Goal: Task Accomplishment & Management: Manage account settings

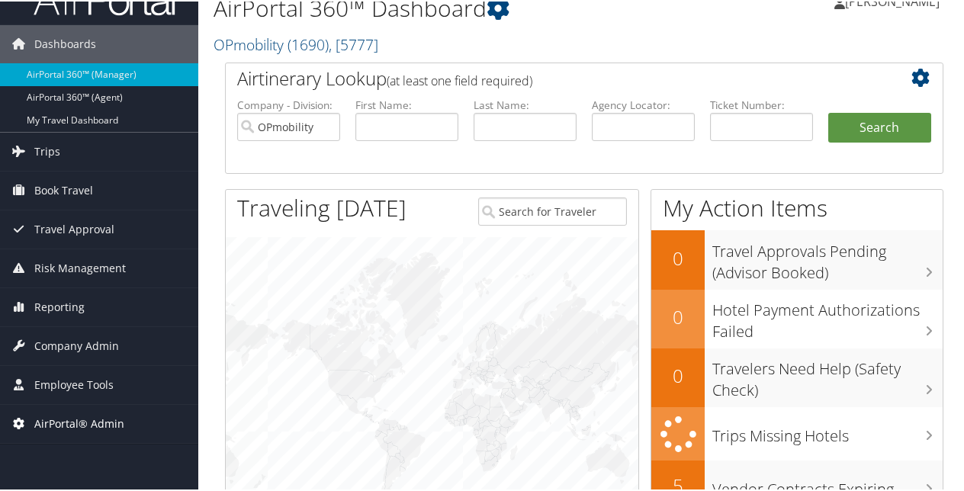
scroll to position [76, 0]
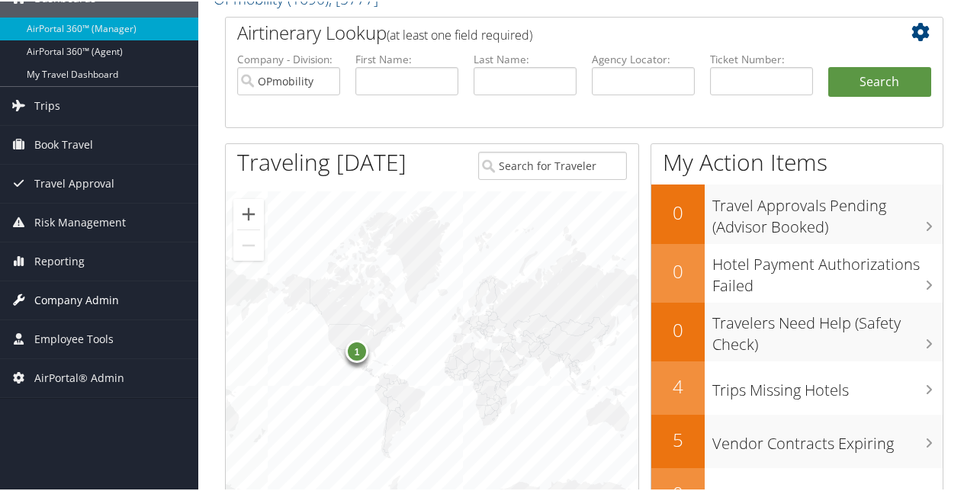
click at [81, 296] on span "Company Admin" at bounding box center [76, 299] width 85 height 38
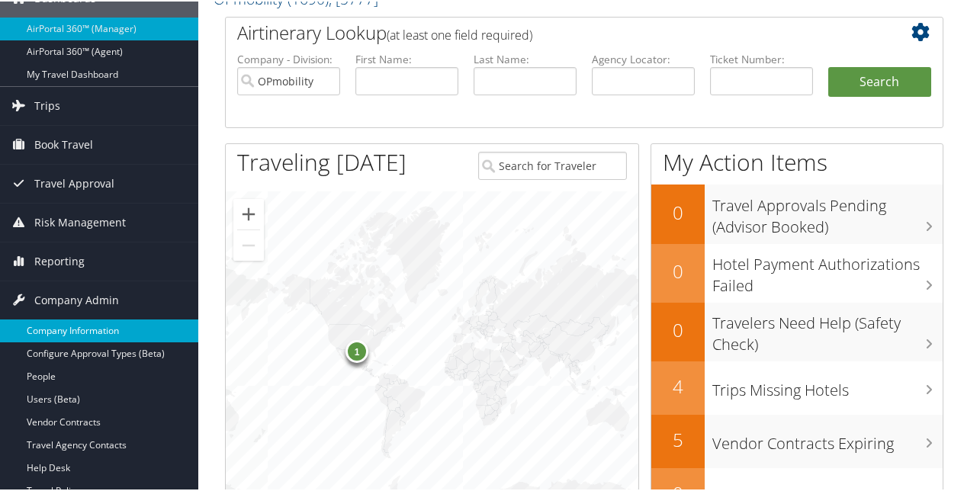
click at [79, 323] on link "Company Information" at bounding box center [99, 329] width 198 height 23
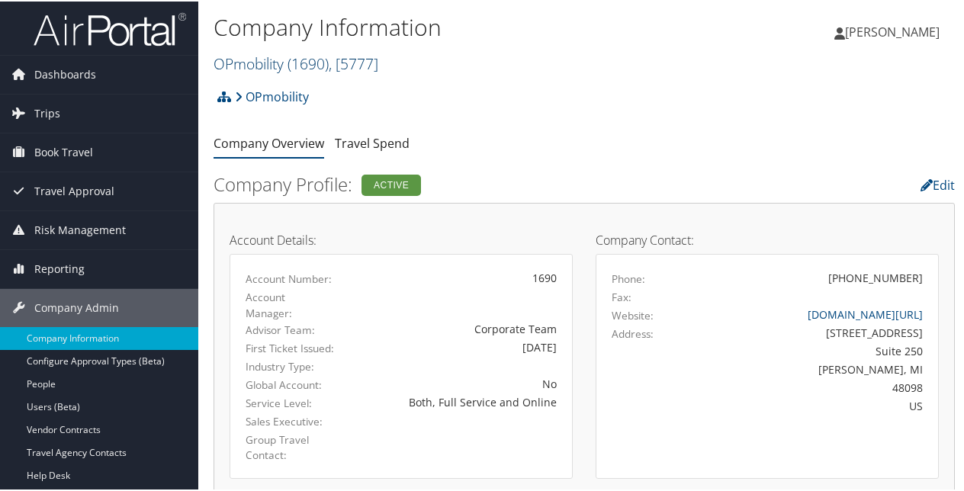
click at [357, 58] on span ", [ 5777 ]" at bounding box center [354, 62] width 50 height 21
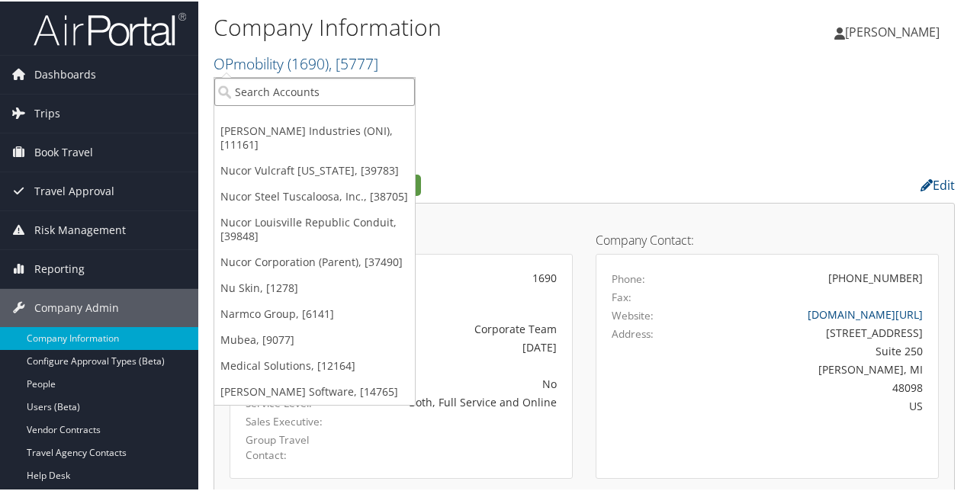
click at [288, 92] on input "search" at bounding box center [314, 90] width 201 height 28
paste input "Peaks Intermountain Denver (SCL Health)"
type input "Peaks Intermountain Denver (SCL Health)"
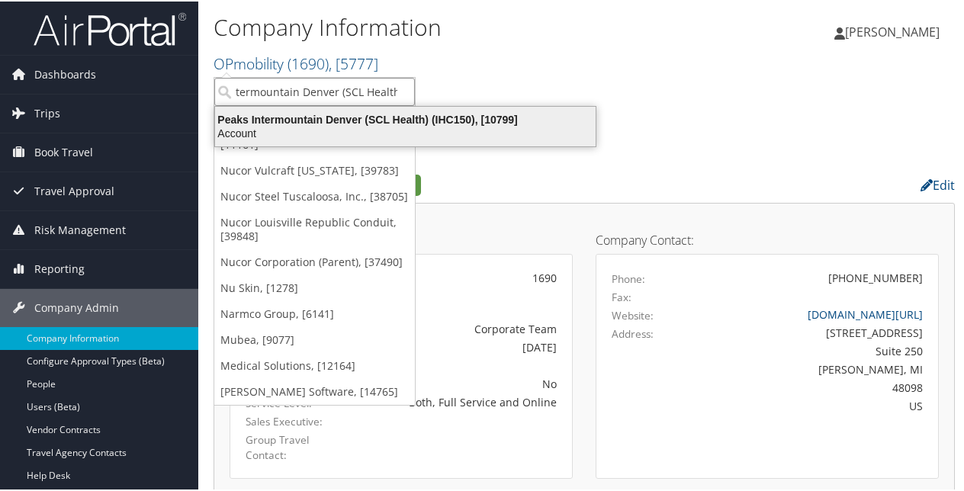
click at [298, 114] on div "Peaks Intermountain Denver (SCL Health) (IHC150), [10799]" at bounding box center [405, 118] width 399 height 14
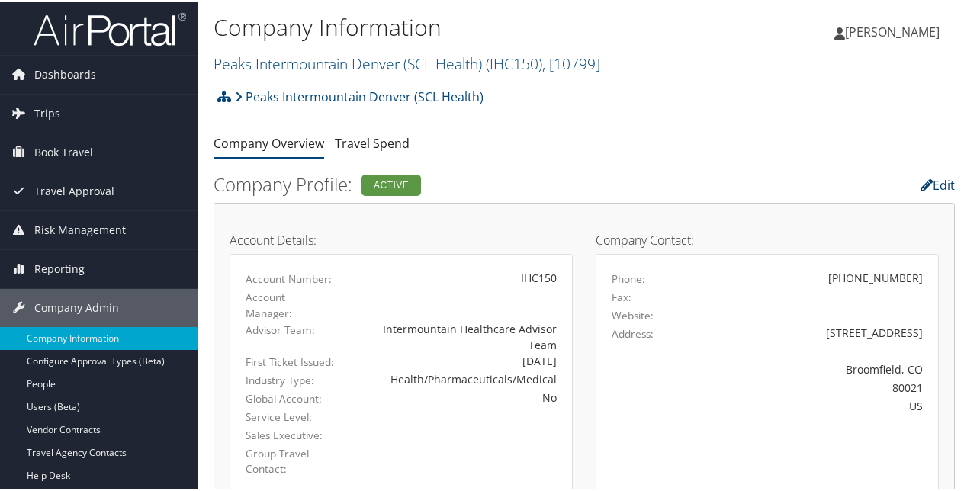
click at [930, 180] on link "Edit" at bounding box center [938, 183] width 34 height 17
select select "18"
select select "8"
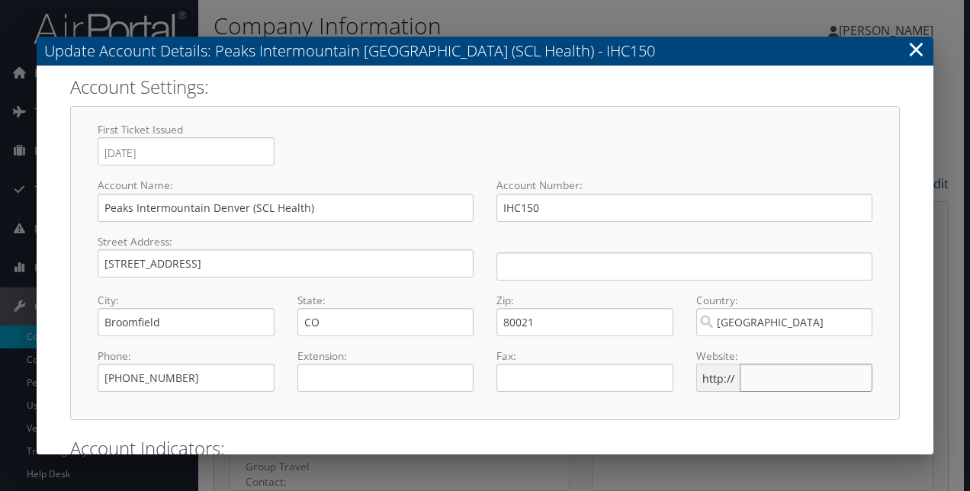
click at [759, 379] on input "text" at bounding box center [806, 378] width 133 height 28
paste input "[DOMAIN_NAME]"
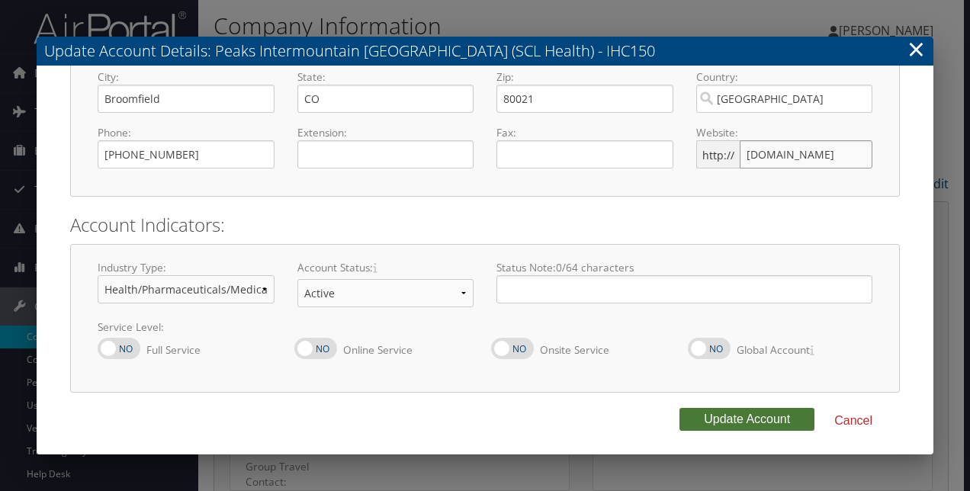
type input "www.intermountainhealthcare.org"
click at [723, 414] on button "Update Account" at bounding box center [747, 419] width 135 height 23
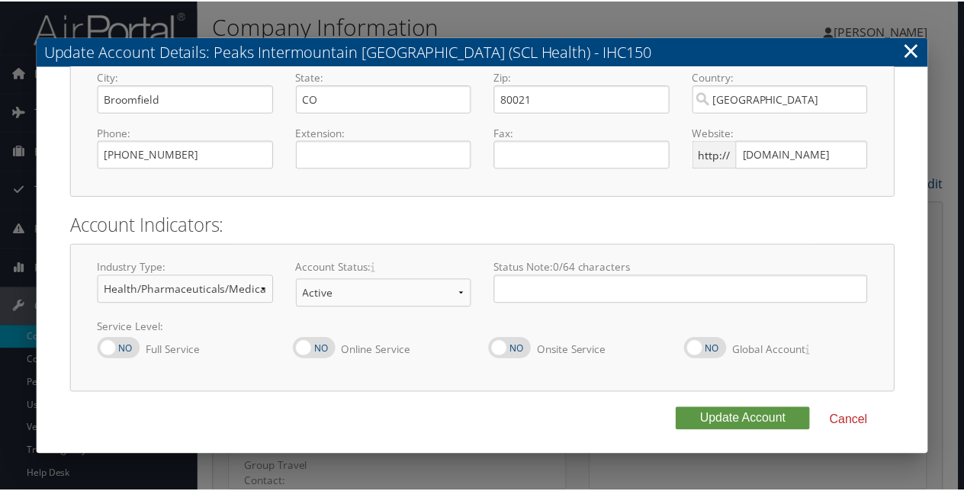
scroll to position [0, 0]
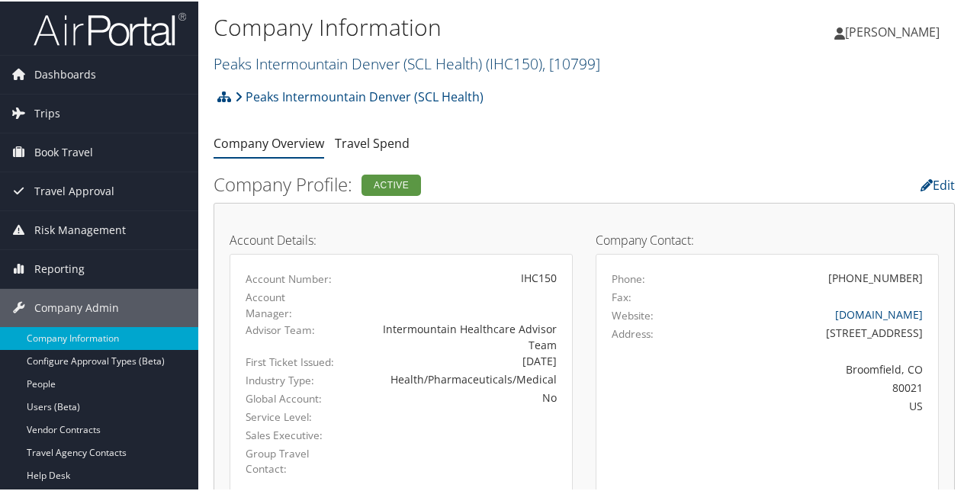
click at [346, 65] on link "Peaks Intermountain Denver (SCL Health) ( IHC150 ) , [ 10799 ]" at bounding box center [407, 62] width 387 height 21
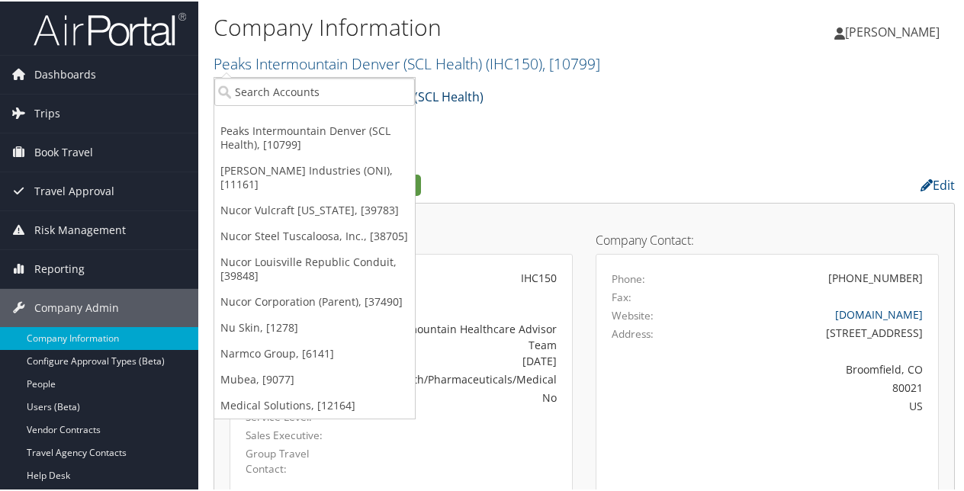
click at [317, 103] on ul "Peaks Intermountain Denver (SCL Health), [10799] O'Neal Industries (ONI), [1116…" at bounding box center [315, 247] width 202 height 342
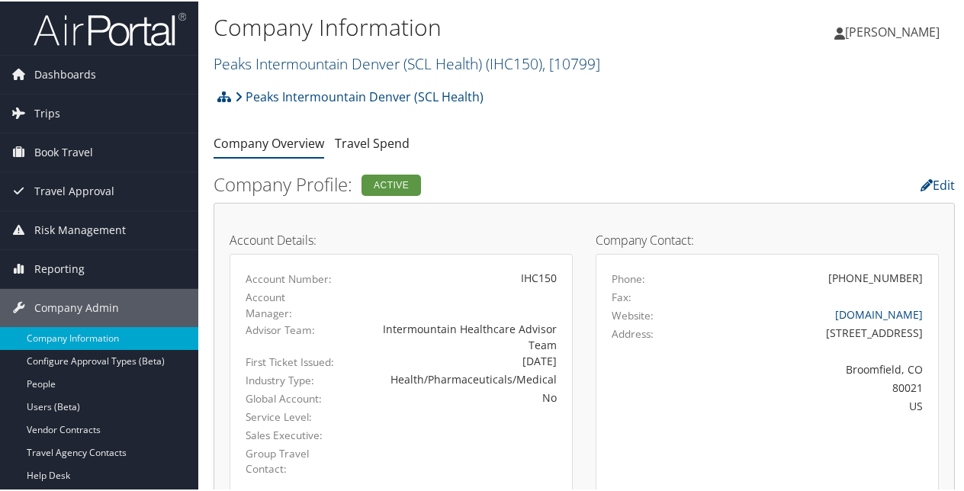
click at [333, 58] on link "Peaks Intermountain Denver (SCL Health) ( IHC150 ) , [ 10799 ]" at bounding box center [407, 62] width 387 height 21
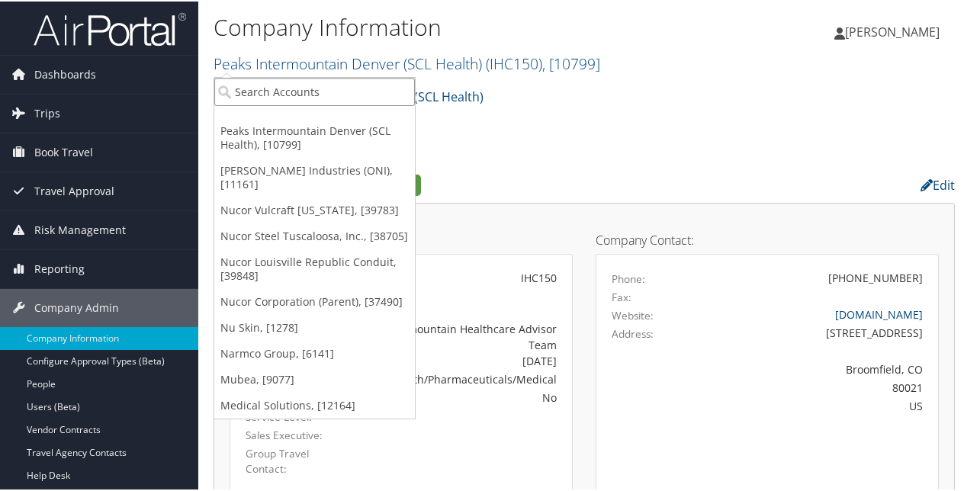
click at [273, 91] on input "search" at bounding box center [314, 90] width 201 height 28
paste input "Piston Automotive, LLC"
type input "Piston Automotive, LLC"
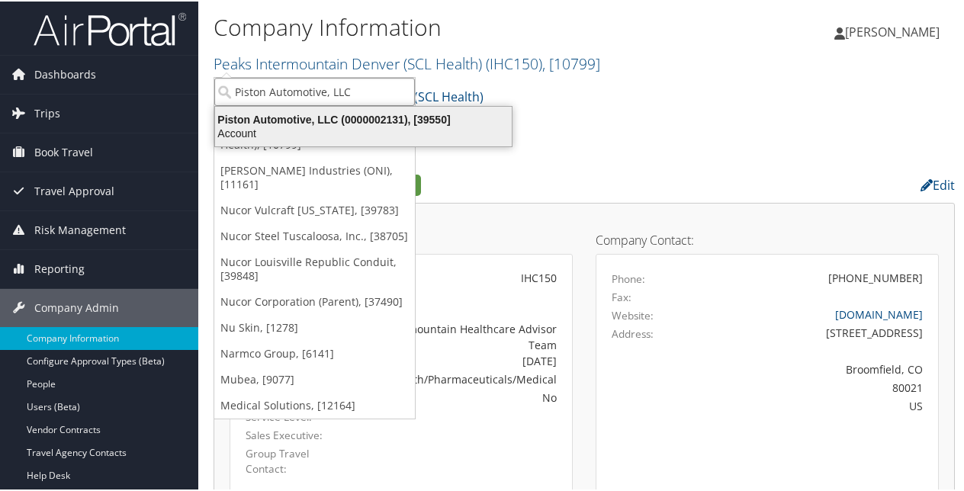
click at [325, 121] on div "Piston Automotive, LLC (0000002131), [39550]" at bounding box center [363, 118] width 315 height 14
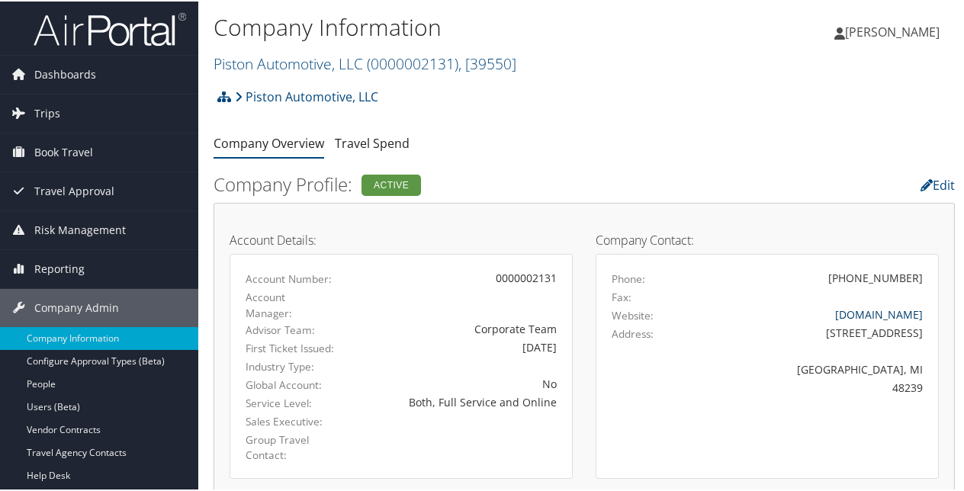
click at [846, 313] on link "www.pistongroup.com" at bounding box center [879, 313] width 88 height 14
click at [371, 64] on span "( 0000002131 )" at bounding box center [413, 62] width 92 height 21
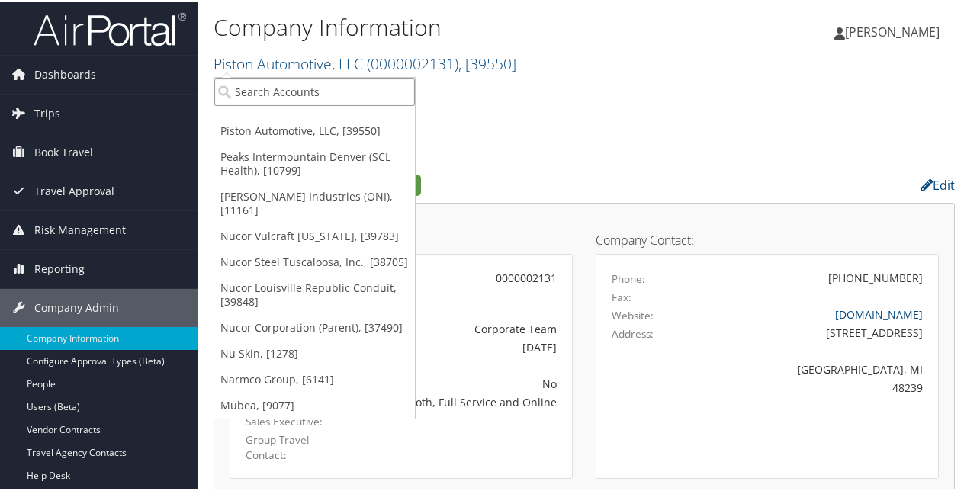
click at [326, 93] on input "search" at bounding box center [314, 90] width 201 height 28
type input "p"
type input "pixar"
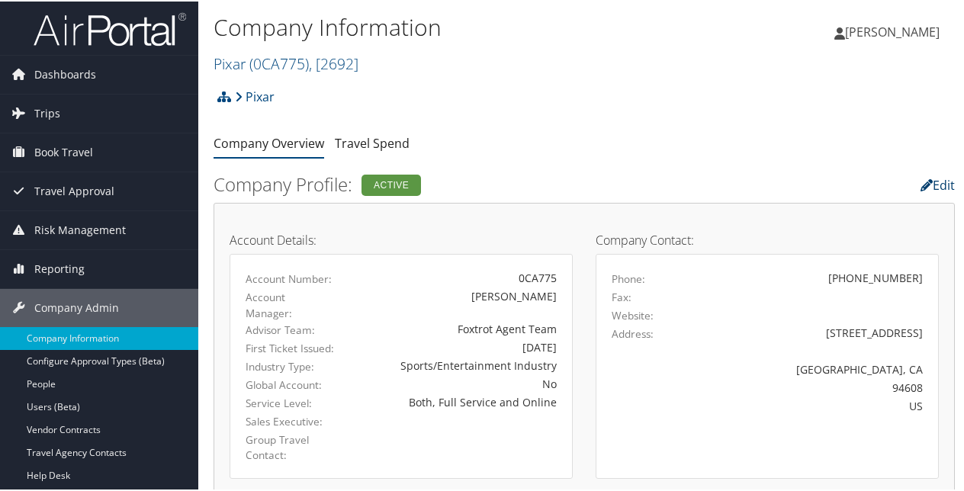
click at [940, 182] on link "Edit" at bounding box center [938, 183] width 34 height 17
select select "29"
select select "8"
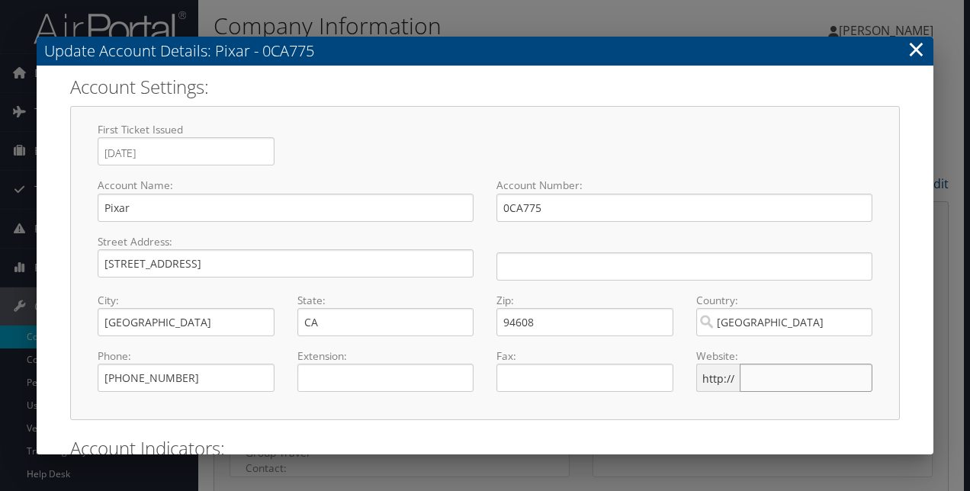
click at [746, 375] on input "text" at bounding box center [806, 378] width 133 height 28
type input "www.pixar.com"
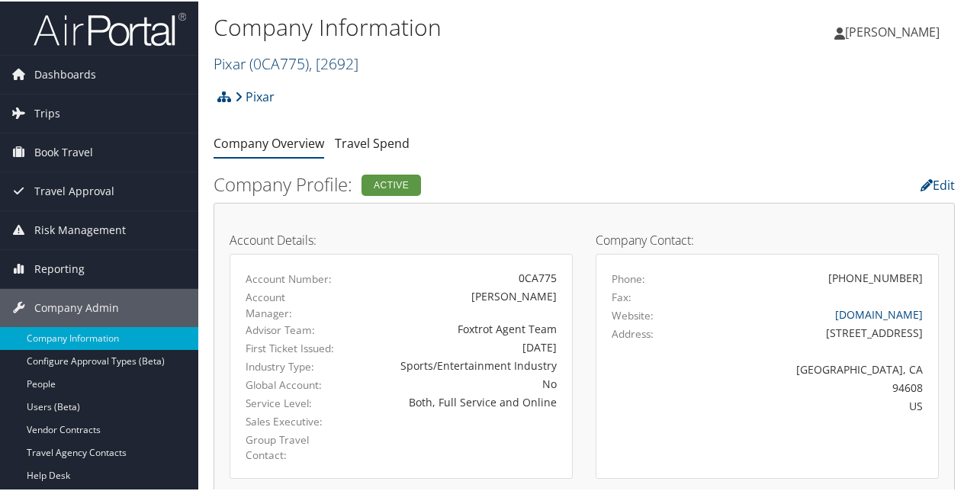
click at [283, 61] on span "( 0CA775 )" at bounding box center [278, 62] width 59 height 21
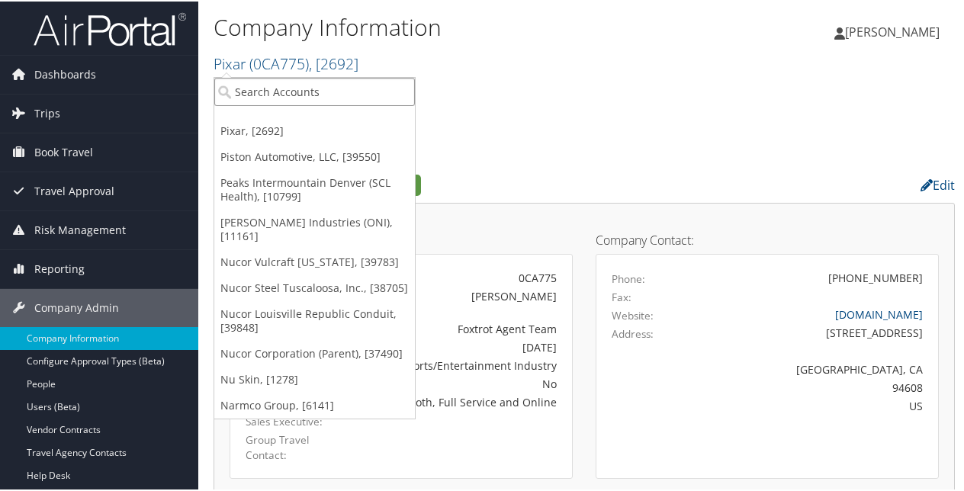
click at [278, 95] on input "search" at bounding box center [314, 90] width 201 height 28
paste input "PulteGroup Inc."
type input "PulteGroup Inc."
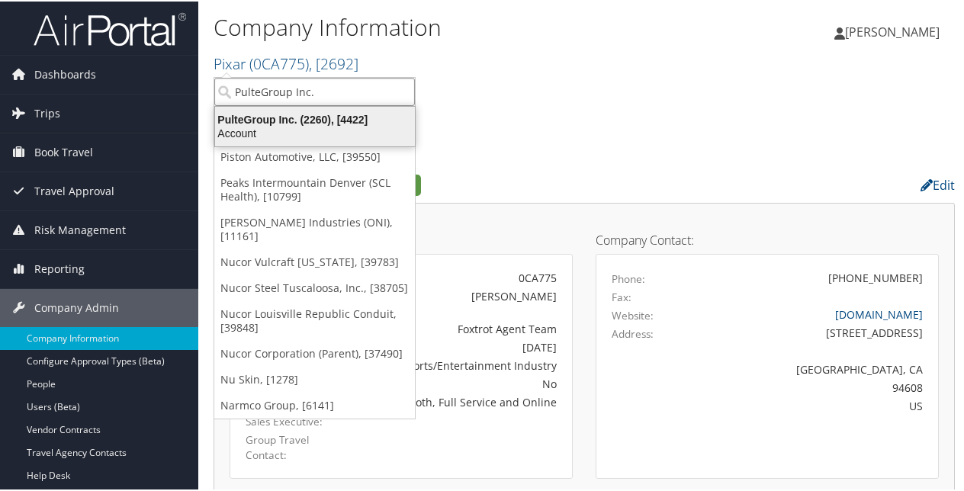
click at [351, 113] on div "PulteGroup Inc. (2260), [4422]" at bounding box center [315, 118] width 218 height 14
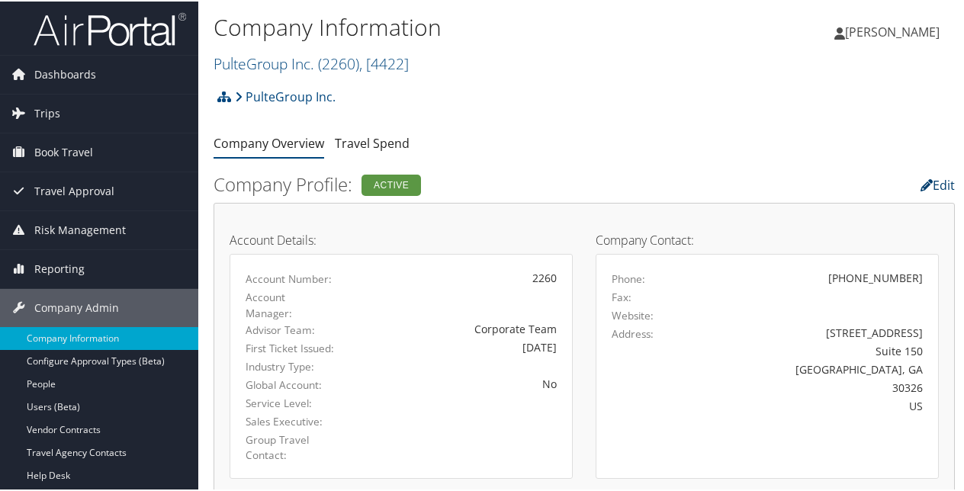
click at [943, 180] on link "Edit" at bounding box center [938, 183] width 34 height 17
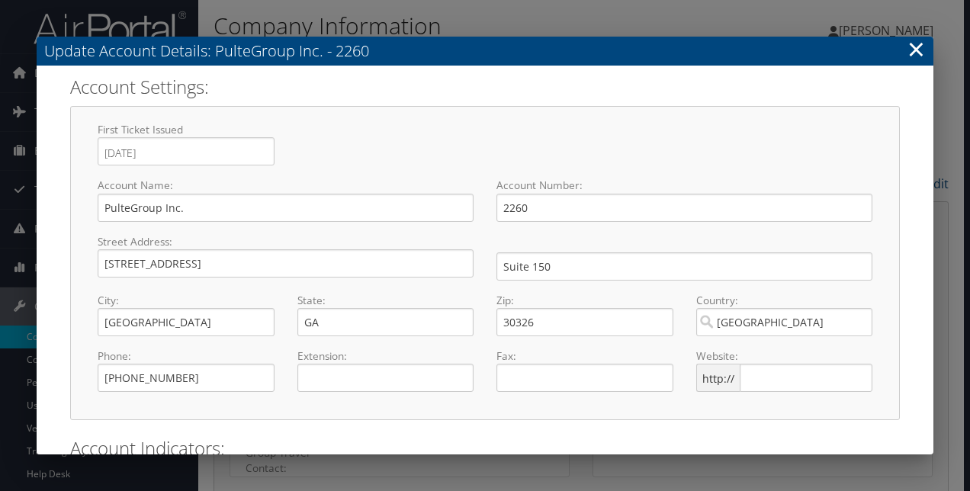
select select "8"
click at [777, 366] on input "text" at bounding box center [806, 378] width 133 height 28
paste input "www.pultegroupinc.com"
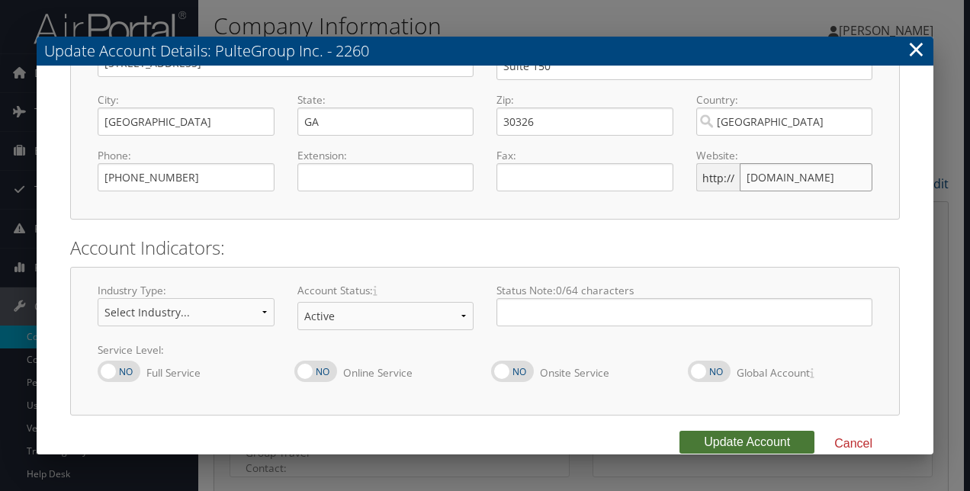
scroll to position [223, 0]
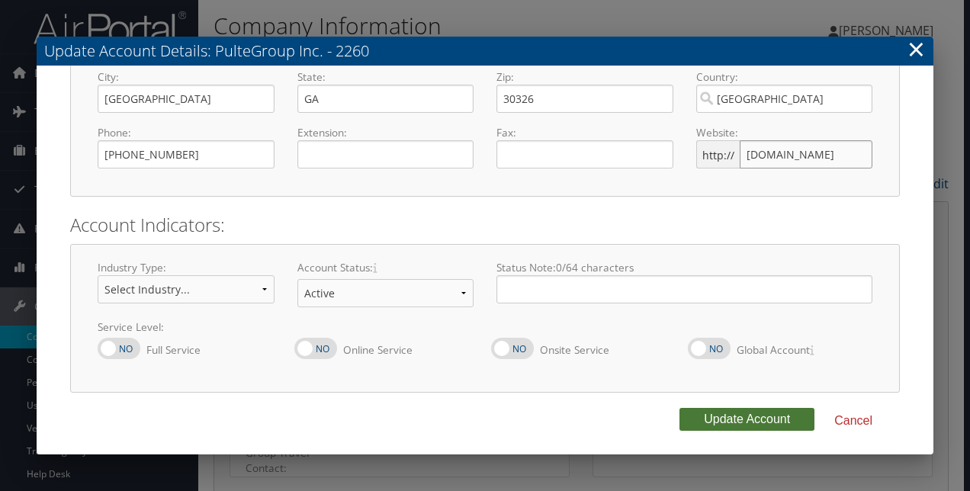
type input "www.pultegroupinc.com"
click at [738, 413] on button "Update Account" at bounding box center [747, 419] width 135 height 23
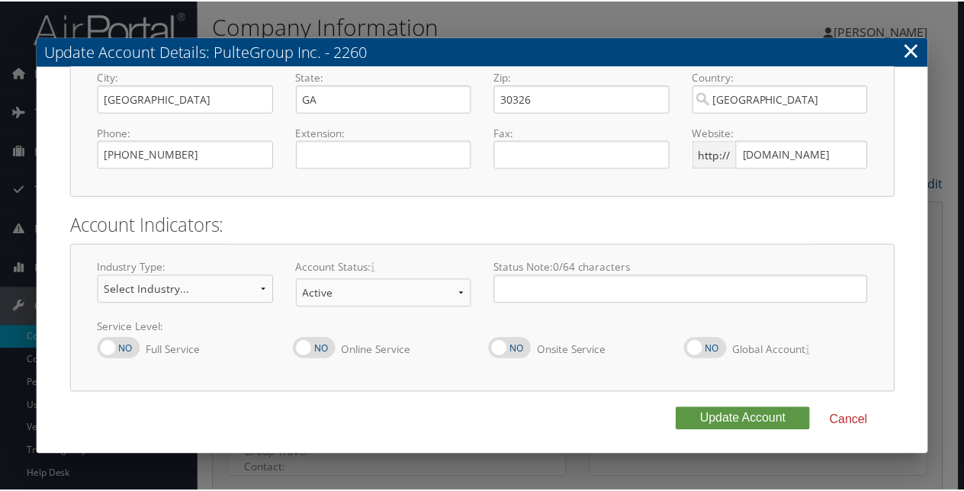
scroll to position [0, 0]
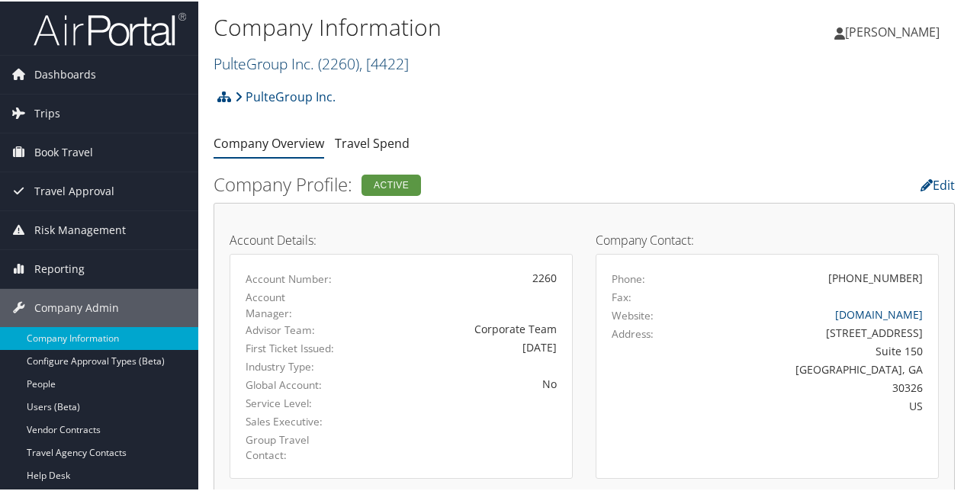
click at [342, 56] on span "( 2260 )" at bounding box center [338, 62] width 41 height 21
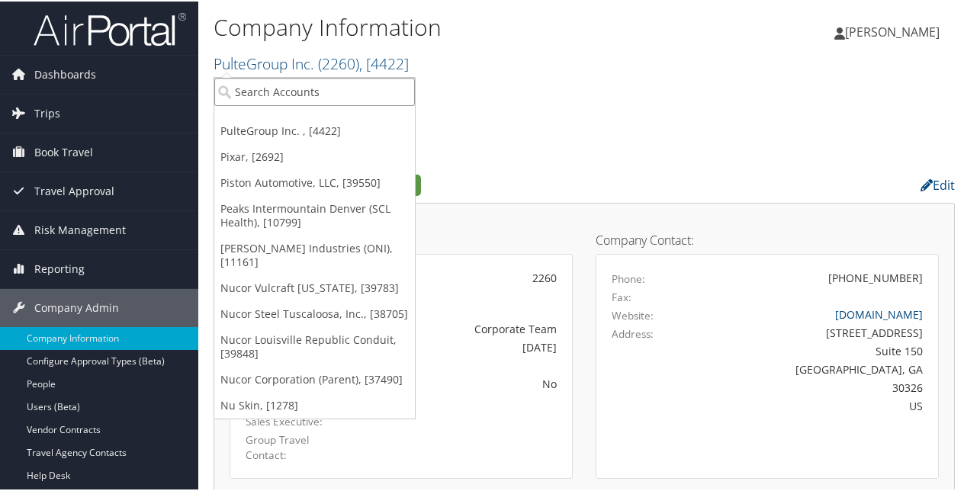
click at [308, 93] on input "search" at bounding box center [314, 90] width 201 height 28
paste input "Shift Digital/Sanctus"
type input "Shift Digital/Sanctus"
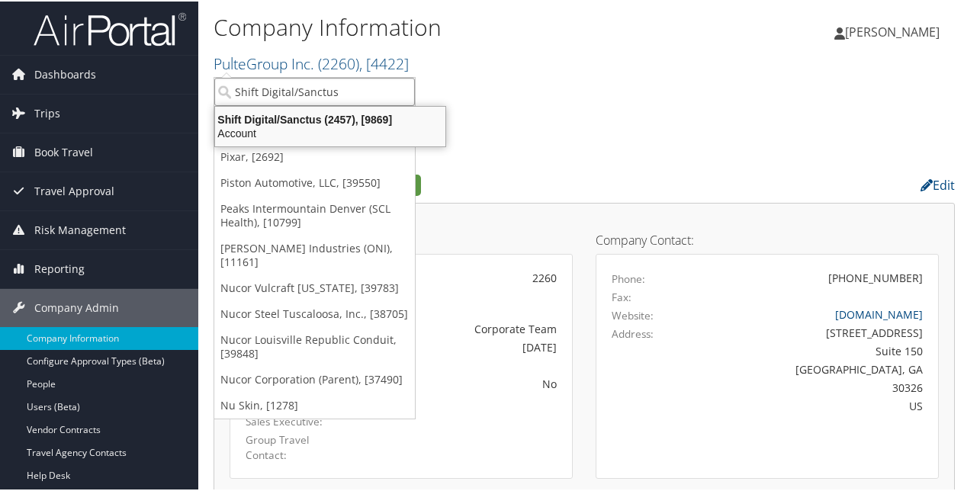
click at [323, 116] on div "Shift Digital/Sanctus (2457), [9869]" at bounding box center [330, 118] width 249 height 14
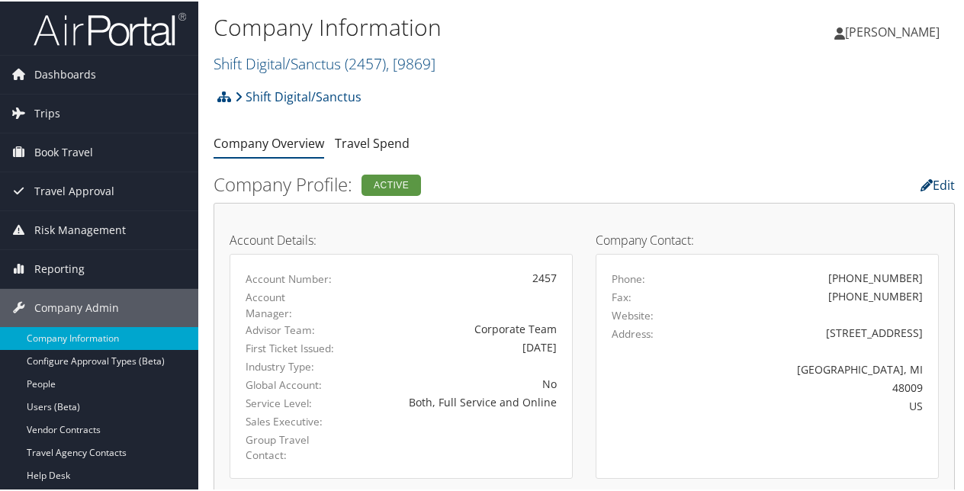
click at [925, 180] on link "Edit" at bounding box center [938, 183] width 34 height 17
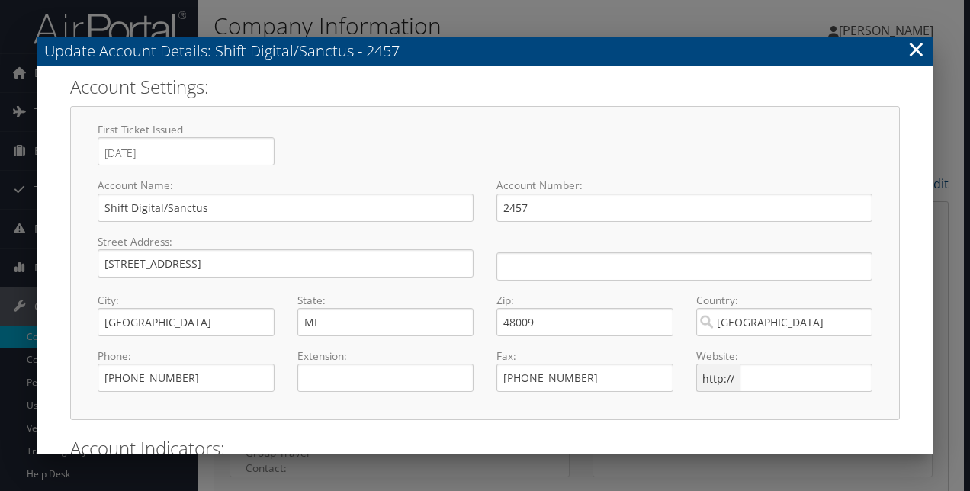
select select "8"
click at [768, 371] on input "text" at bounding box center [806, 378] width 133 height 28
paste input "[DOMAIN_NAME]"
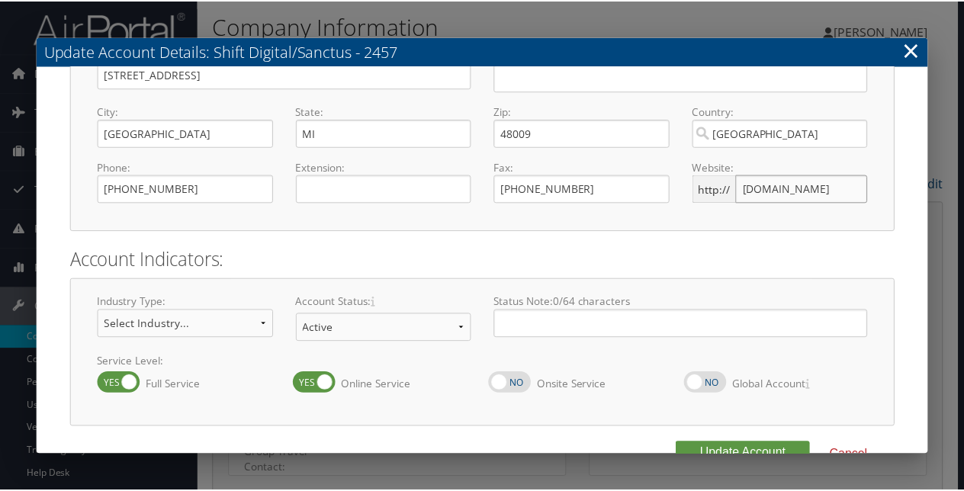
scroll to position [223, 0]
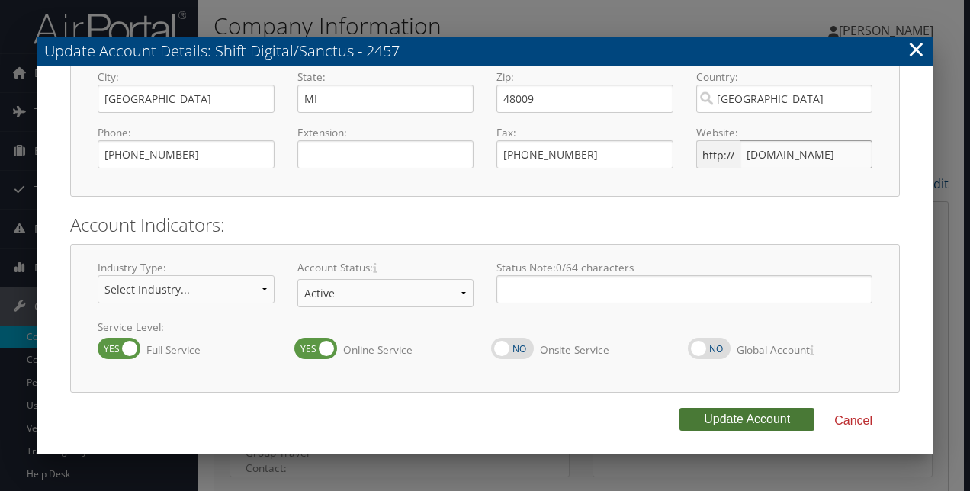
type input "[DOMAIN_NAME]"
click at [706, 412] on button "Update Account" at bounding box center [747, 419] width 135 height 23
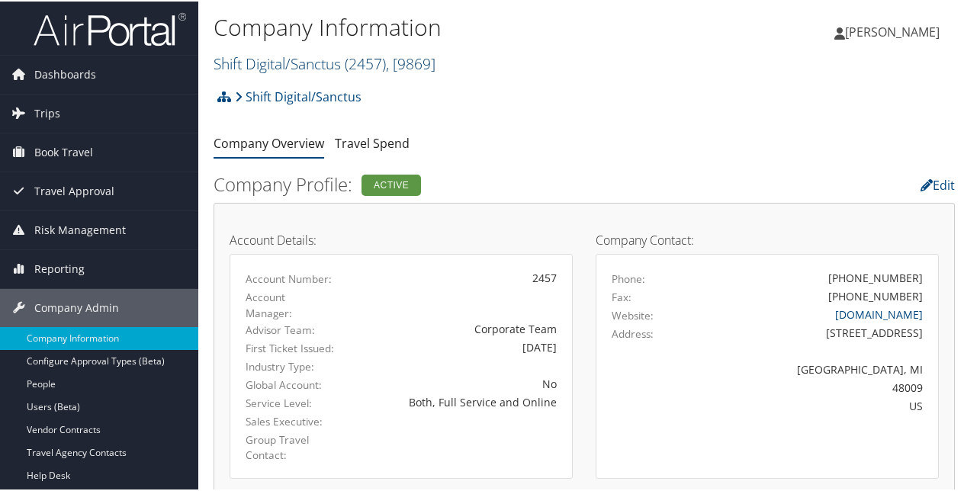
drag, startPoint x: 358, startPoint y: 65, endPoint x: 348, endPoint y: 70, distance: 11.3
click at [357, 65] on span "( 2457 )" at bounding box center [365, 62] width 41 height 21
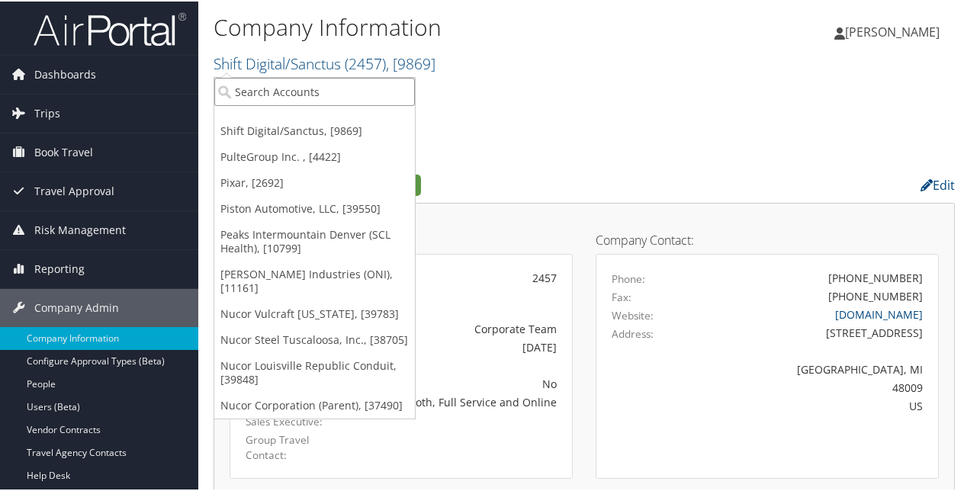
click at [291, 91] on input "search" at bounding box center [314, 90] width 201 height 28
paste input "Simplus"
type input "Simplus"
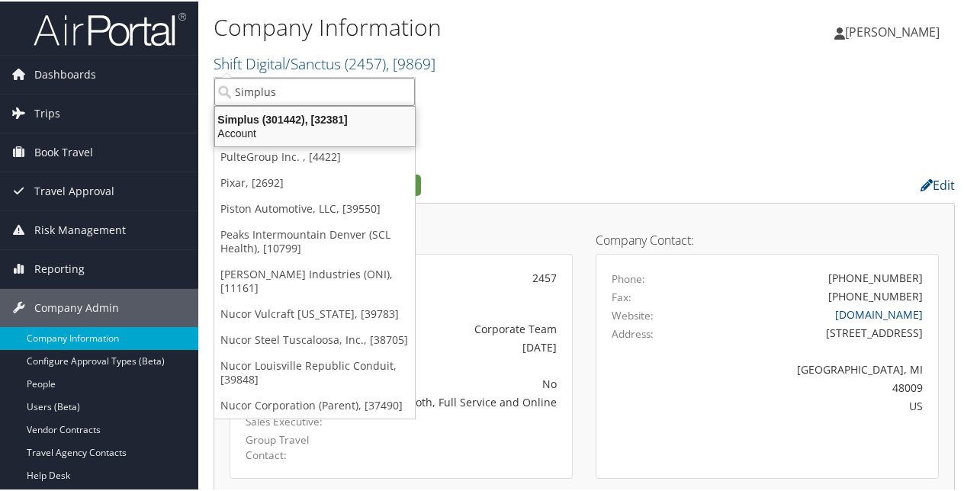
click at [294, 121] on div "Simplus (301442), [32381]" at bounding box center [315, 118] width 218 height 14
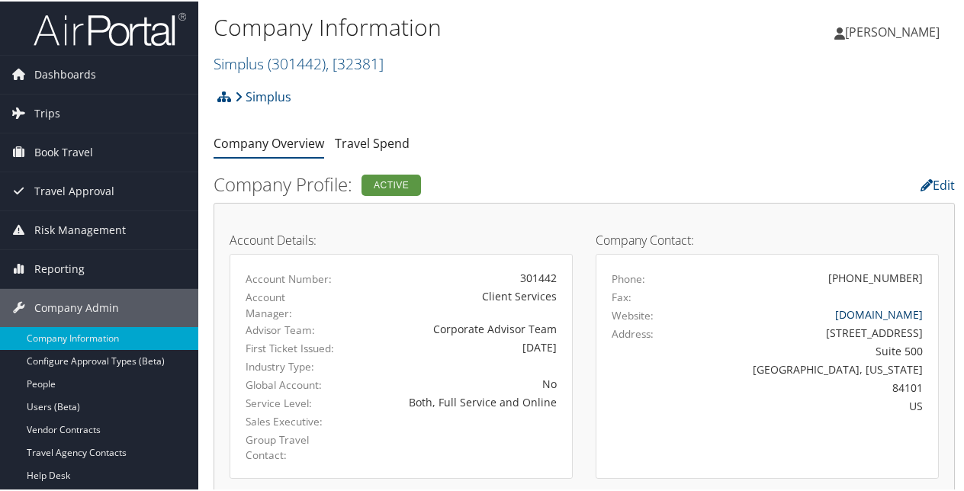
click at [872, 313] on link "www.simplus.com" at bounding box center [879, 313] width 88 height 14
click at [929, 182] on link "Edit" at bounding box center [938, 183] width 34 height 17
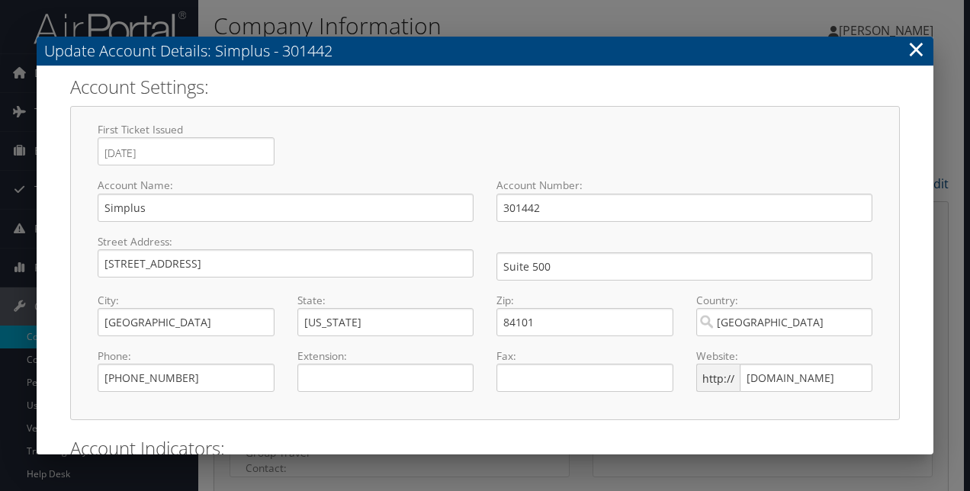
select select "8"
drag, startPoint x: 234, startPoint y: 254, endPoint x: 27, endPoint y: 250, distance: 206.7
click at [27, 250] on div "Update Account Details: Simplus - 301442 × Account Settings: First Ticket Issue…" at bounding box center [485, 245] width 970 height 491
type input "3300 N Ashton Blvd"
type input "Ste 400"
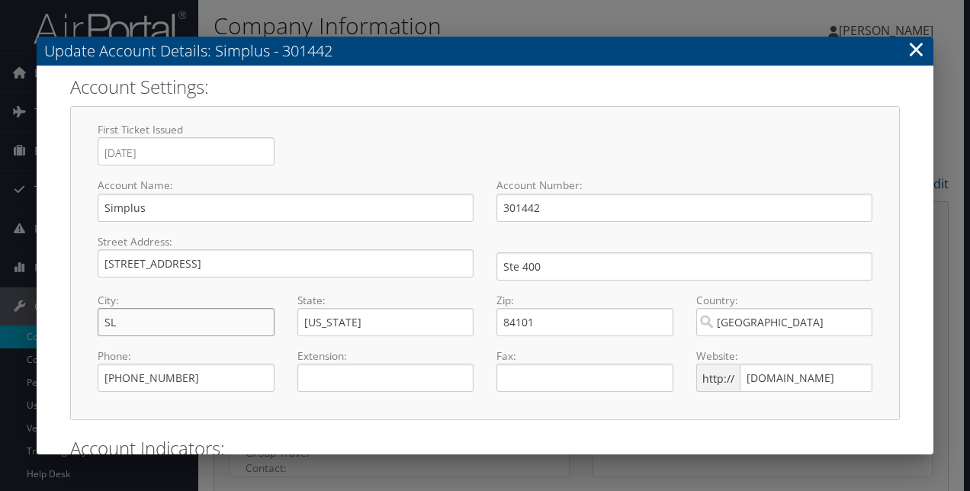
type input "S"
type input "L"
type input "Lehi"
type input "84043"
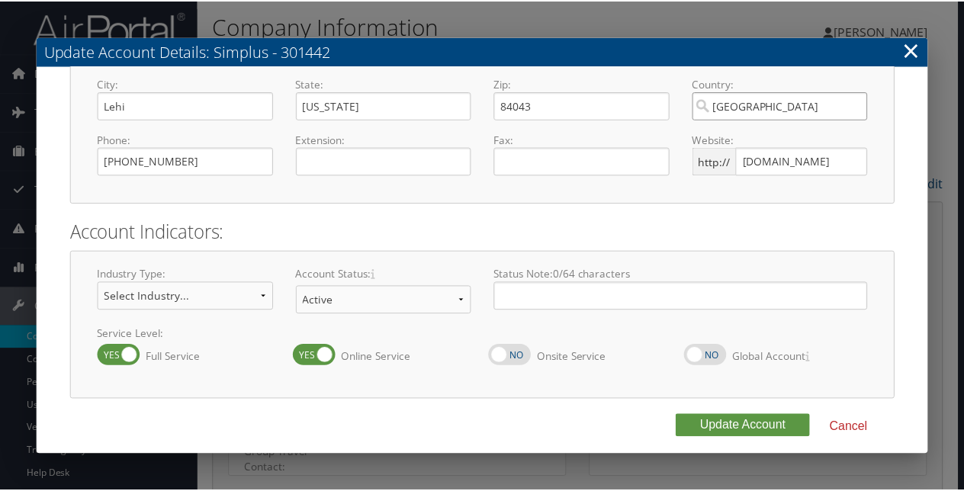
scroll to position [223, 0]
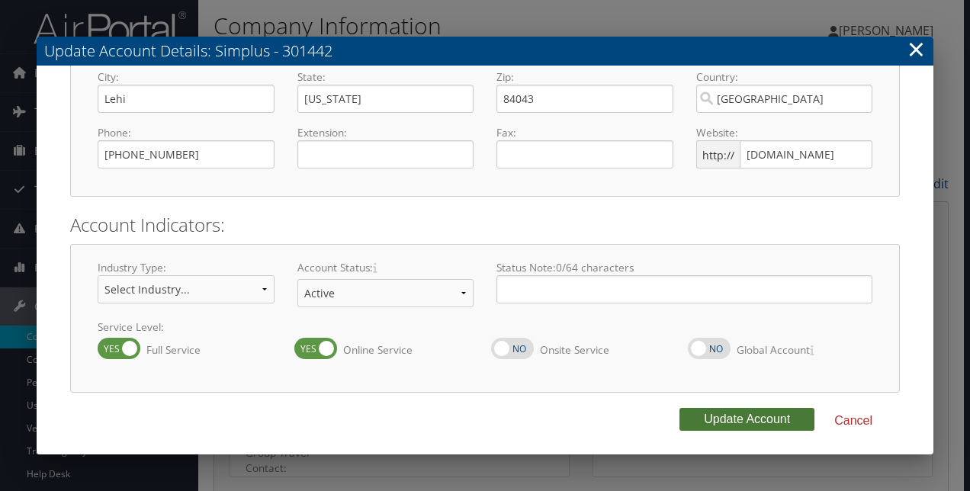
click at [731, 415] on button "Update Account" at bounding box center [747, 419] width 135 height 23
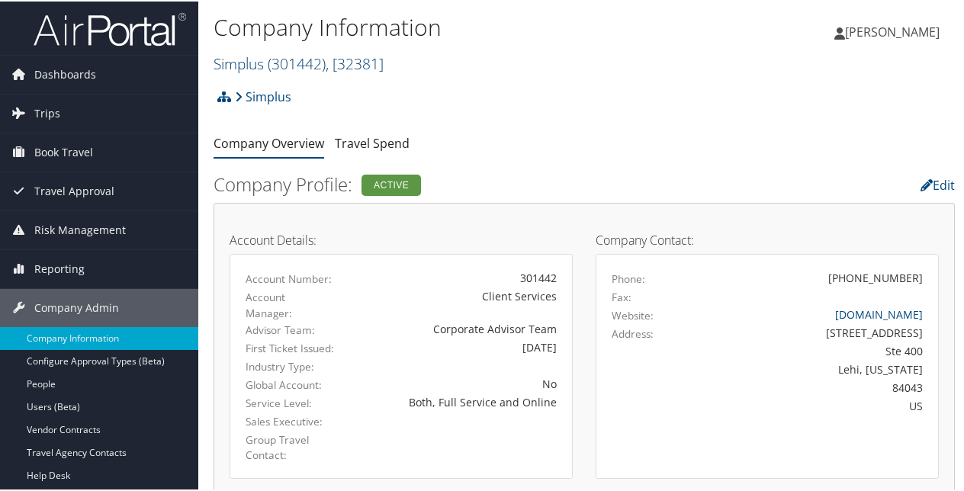
click at [325, 63] on span "( 301442 )" at bounding box center [297, 62] width 58 height 21
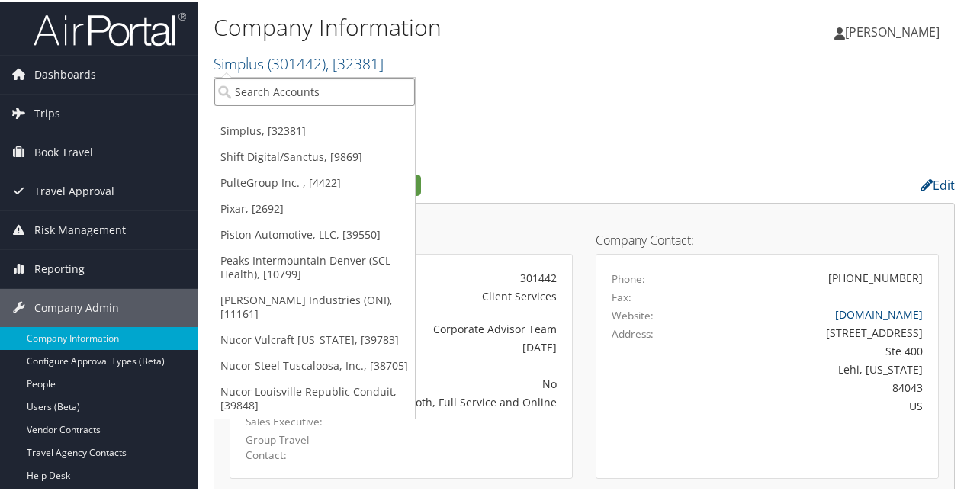
click at [289, 101] on input "search" at bounding box center [314, 90] width 201 height 28
paste input "SME Industries"
type input "SME Industries"
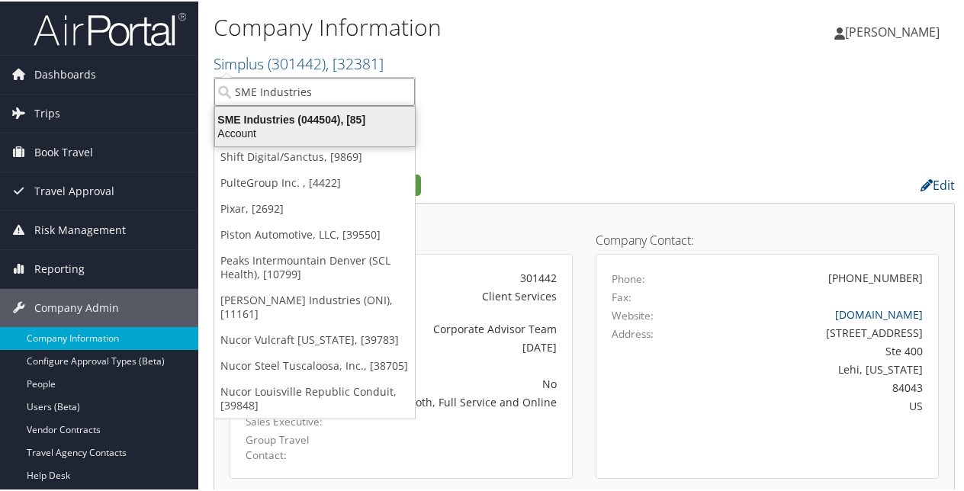
click at [313, 122] on div "SME Industries (044504), [85]" at bounding box center [315, 118] width 218 height 14
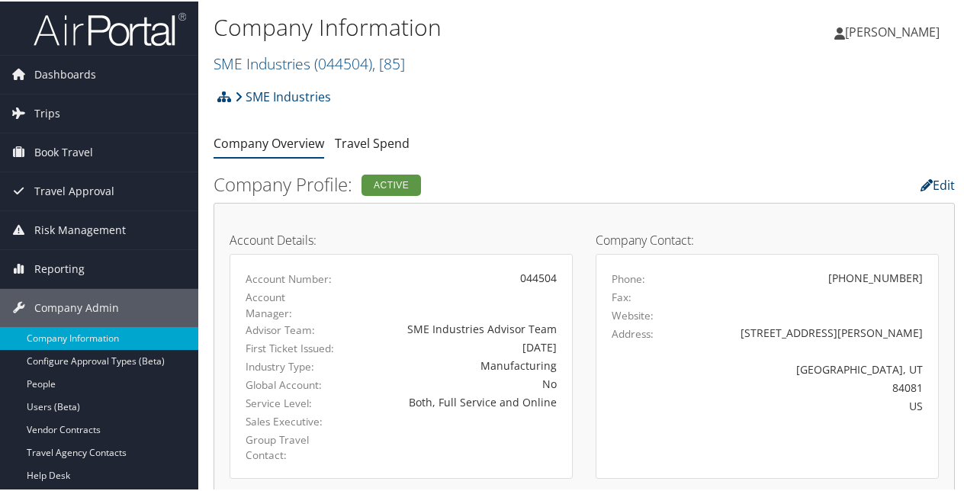
click at [938, 185] on link "Edit" at bounding box center [938, 183] width 34 height 17
select select
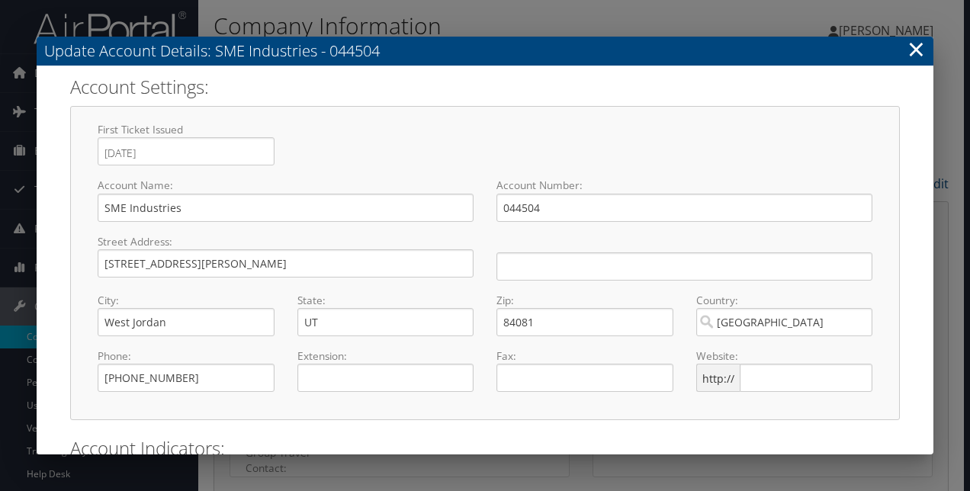
select select "8"
select select "22"
click at [758, 378] on input "text" at bounding box center [806, 378] width 133 height 28
click at [765, 372] on input "text" at bounding box center [806, 378] width 133 height 28
paste input "www.smeindustries.com"
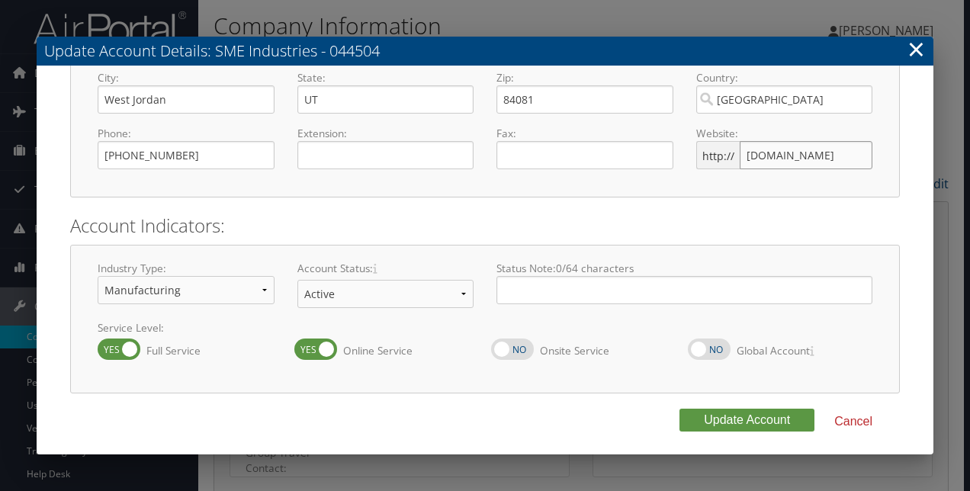
scroll to position [223, 0]
type input "www.smeindustries.com"
click at [692, 416] on button "Update Account" at bounding box center [747, 419] width 135 height 23
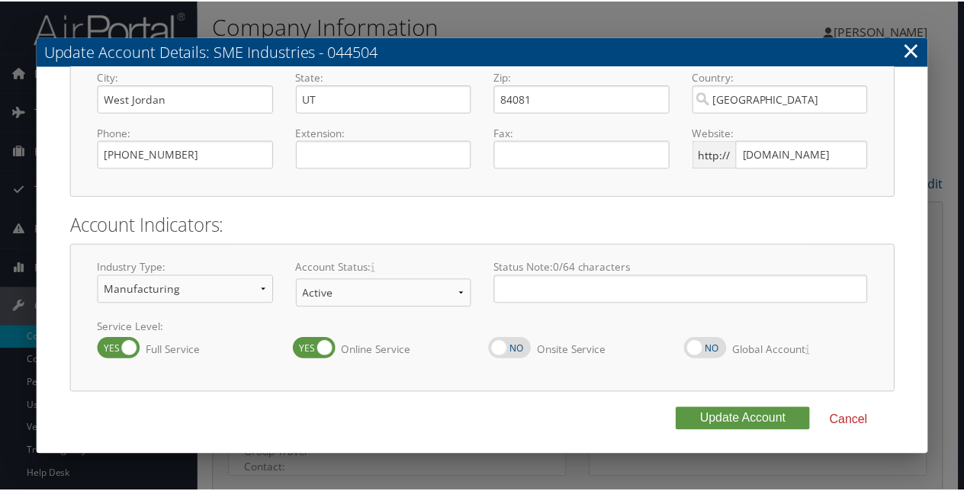
scroll to position [0, 0]
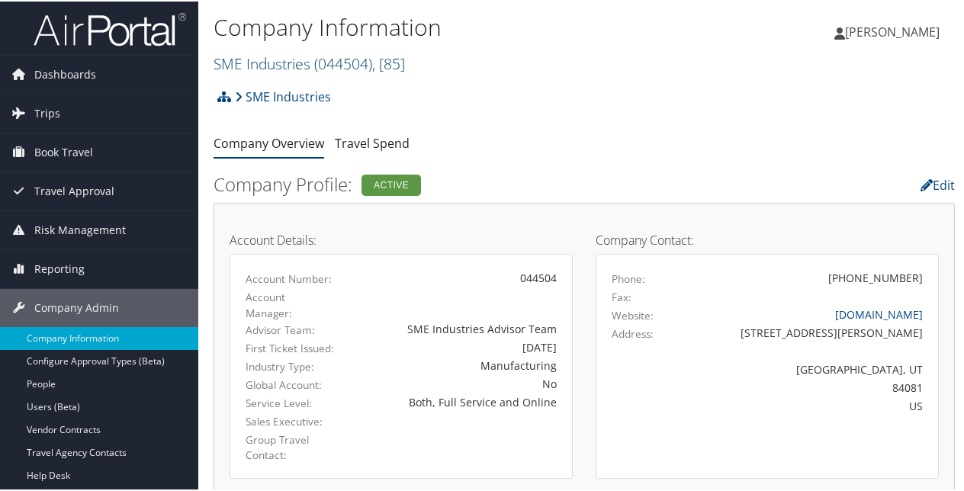
click at [284, 60] on link "SME Industries ( 044504 ) , [ 85 ]" at bounding box center [309, 62] width 191 height 21
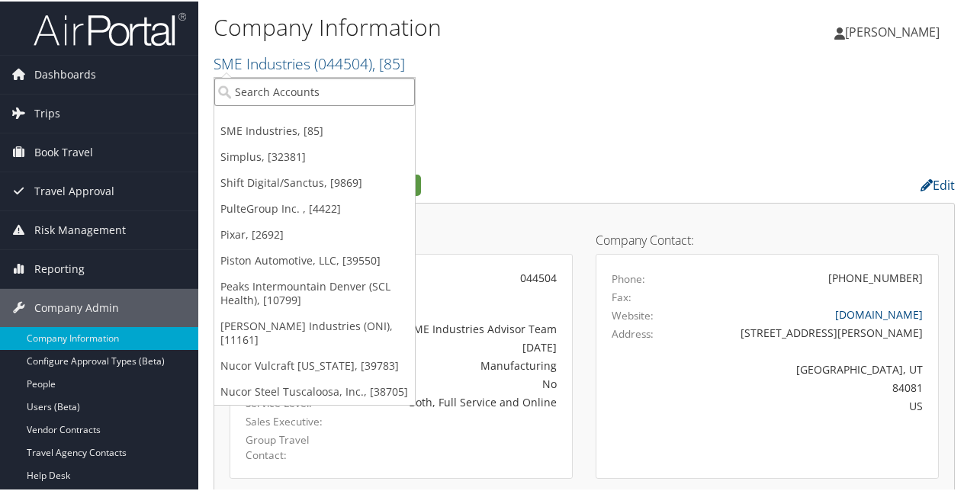
click at [272, 99] on input "search" at bounding box center [314, 90] width 201 height 28
paste input "Sorenson Communications"
type input "Sorenson Communications"
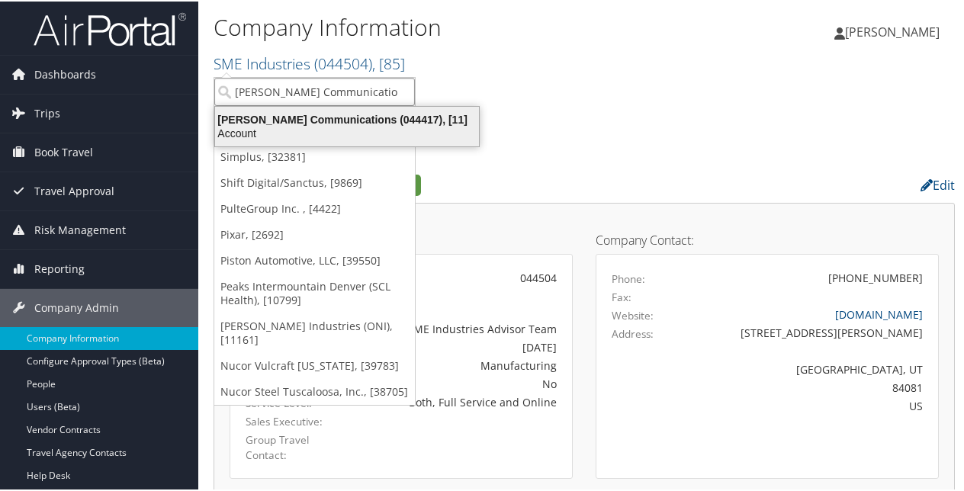
click at [313, 123] on div "Sorenson Communications (044417), [11]" at bounding box center [347, 118] width 282 height 14
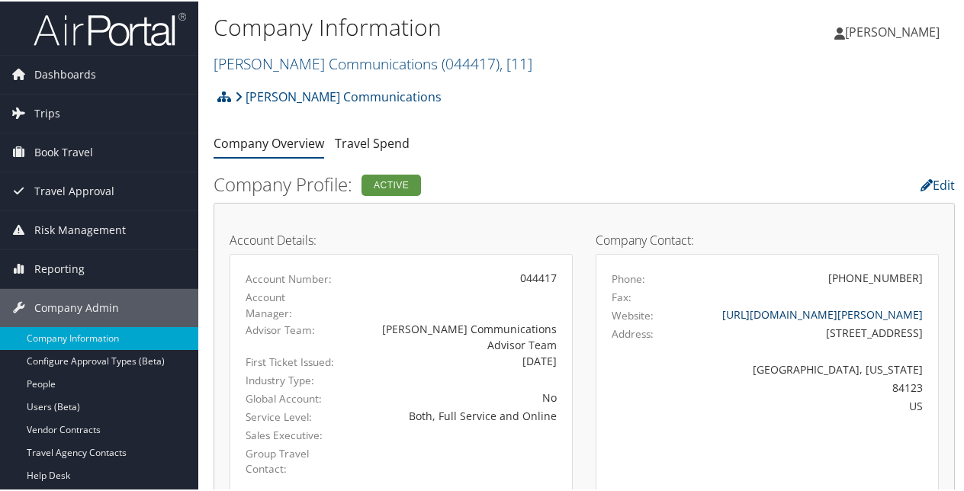
click at [844, 313] on link "http://www.sorenson.com/" at bounding box center [822, 313] width 201 height 14
click at [929, 182] on link "Edit" at bounding box center [938, 183] width 34 height 17
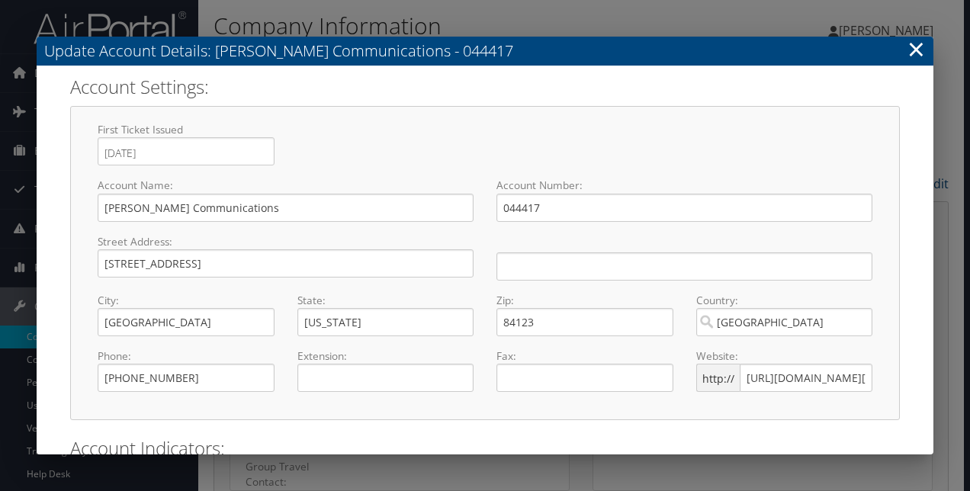
select select "8"
click at [772, 380] on input "http://www.sorenson.com/" at bounding box center [806, 378] width 133 height 28
type input "www.sorenson.com/"
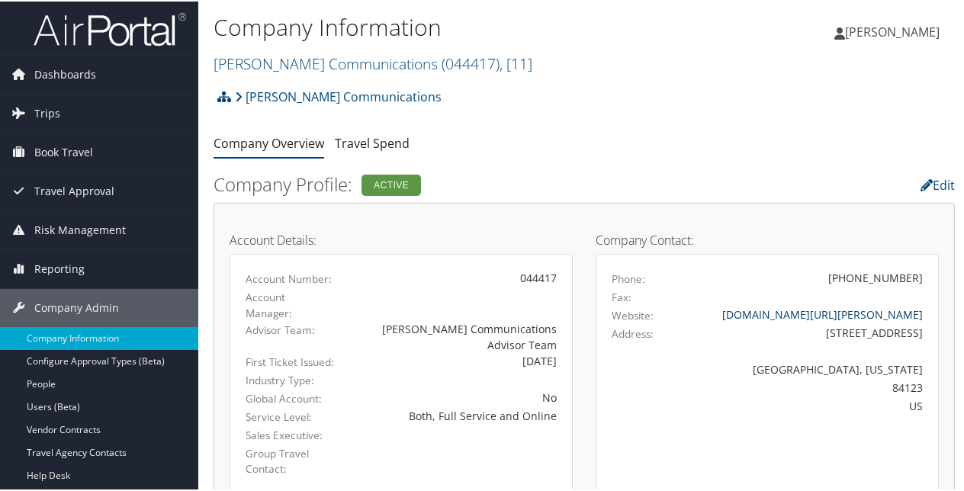
click at [831, 315] on link "www.sorenson.com/" at bounding box center [822, 313] width 201 height 14
click at [347, 56] on link "Sorenson Communications ( 044417 ) , [ 11 ]" at bounding box center [373, 62] width 319 height 21
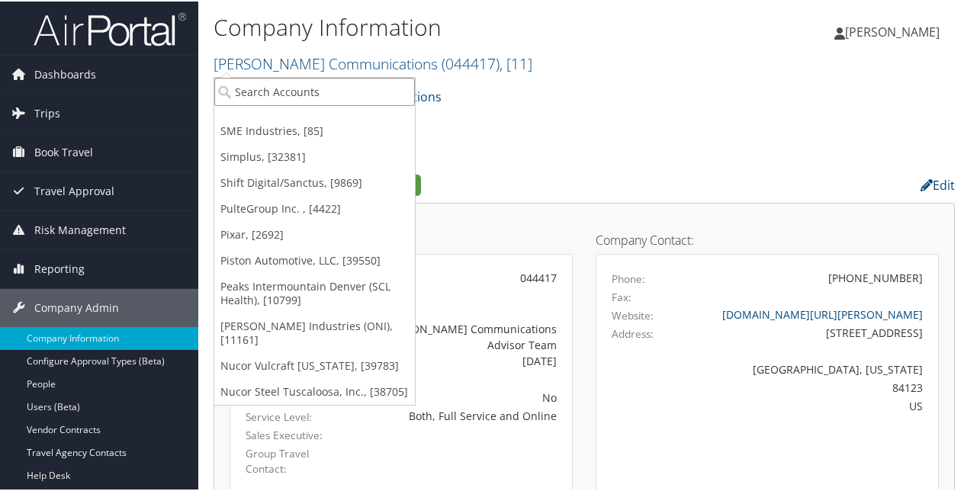
click at [331, 95] on input "search" at bounding box center [314, 90] width 201 height 28
paste input "StarTek"
type input "StarTek"
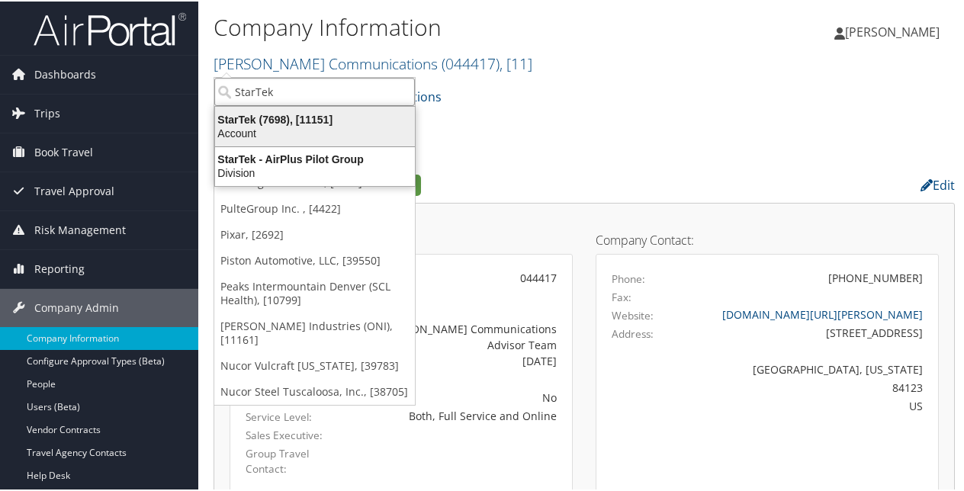
click at [287, 116] on div "StarTek (7698), [11151]" at bounding box center [315, 118] width 218 height 14
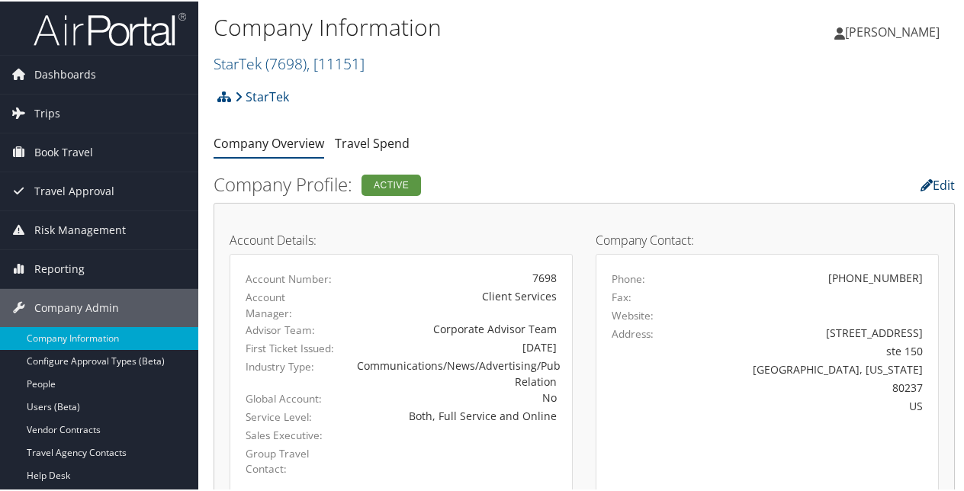
click at [921, 185] on icon at bounding box center [927, 184] width 12 height 12
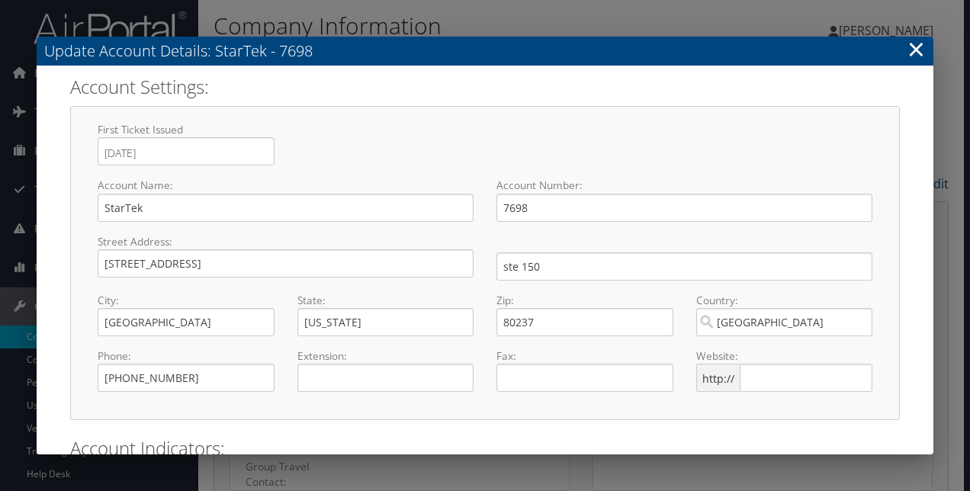
select select "8"
click at [770, 369] on input "text" at bounding box center [806, 378] width 133 height 28
paste input "[DOMAIN_NAME]"
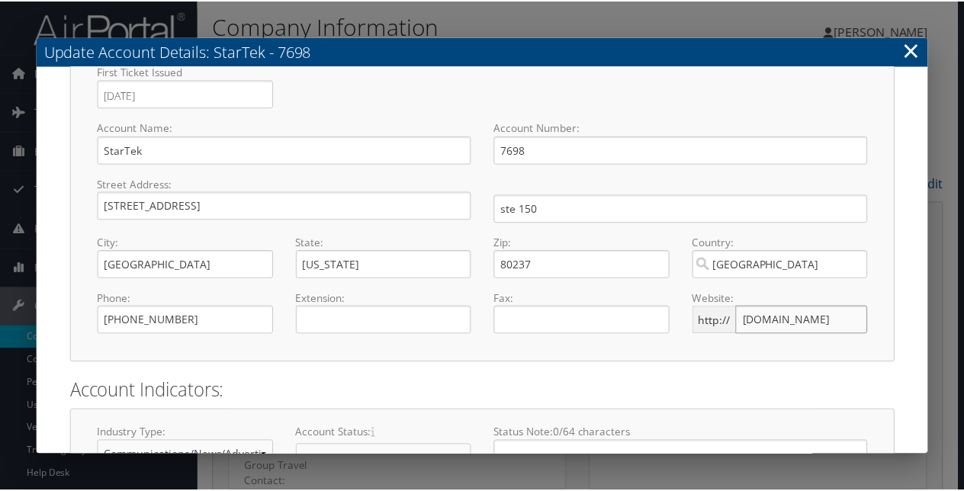
scroll to position [223, 0]
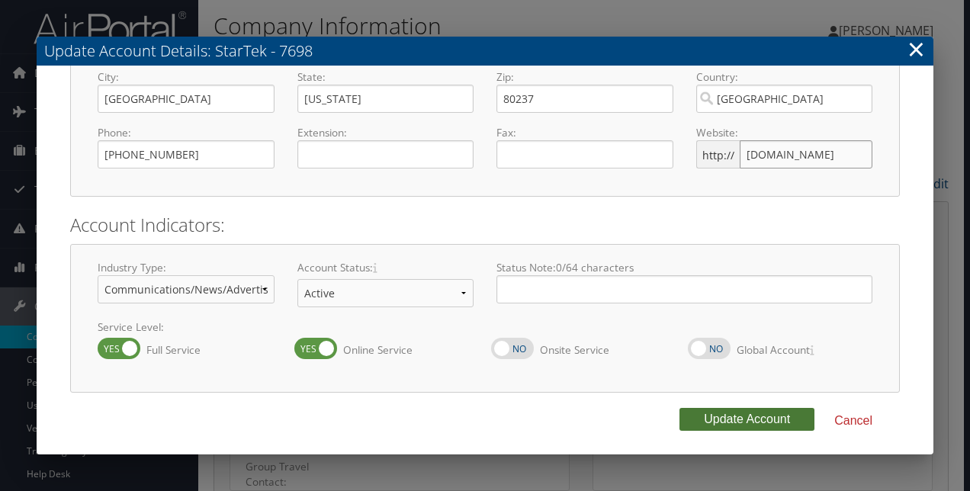
type input "[DOMAIN_NAME]"
click at [693, 414] on button "Update Account" at bounding box center [747, 419] width 135 height 23
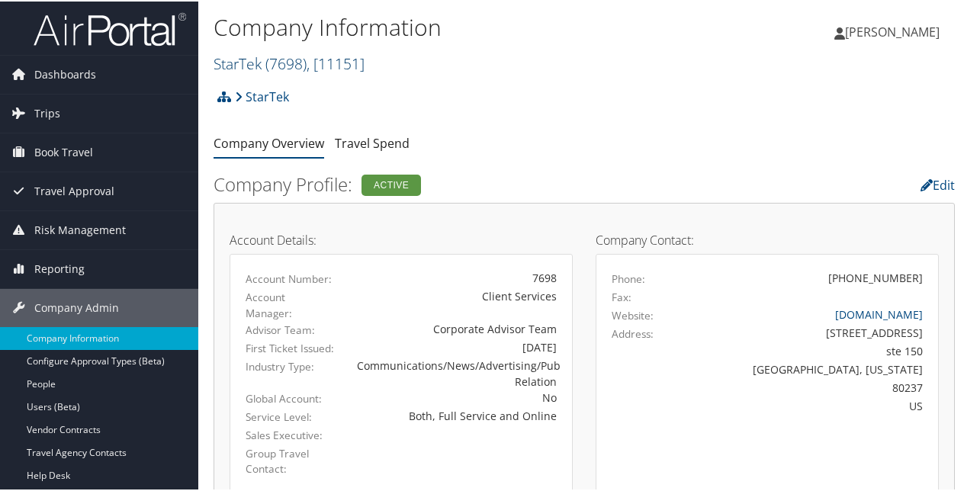
click at [297, 62] on span "( 7698 )" at bounding box center [285, 62] width 41 height 21
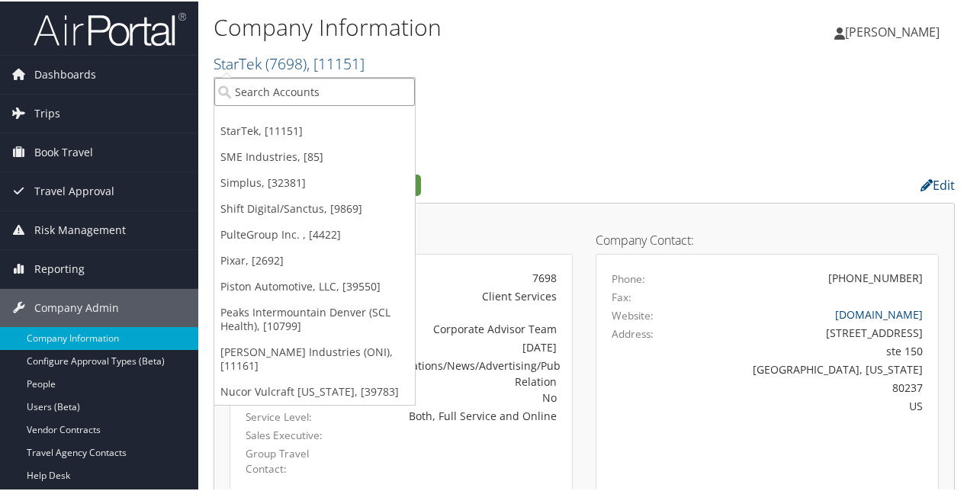
click at [297, 92] on input "search" at bounding box center [314, 90] width 201 height 28
paste input "State of [US_STATE] (OE accounts)"
type input "State of [US_STATE] (OE accounts)"
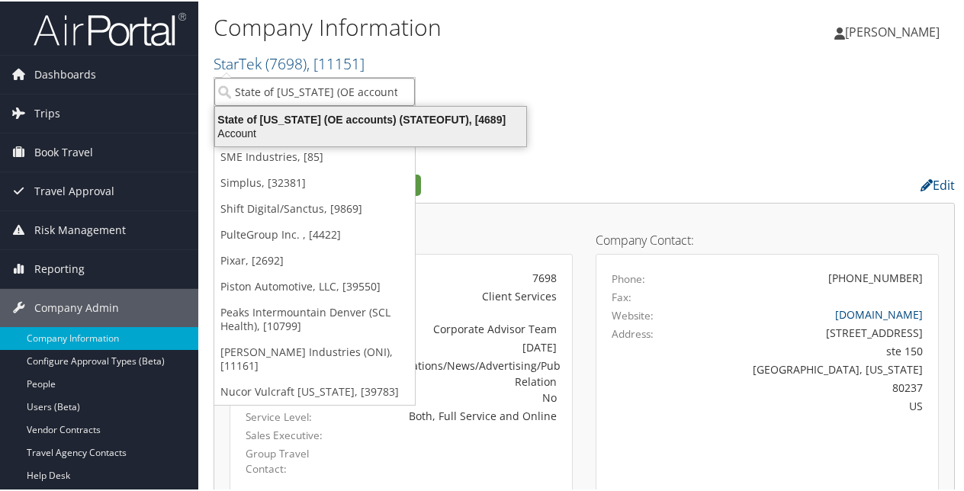
click at [330, 119] on div "State of Utah (OE accounts) (STATEOFUT), [4689]" at bounding box center [371, 118] width 330 height 14
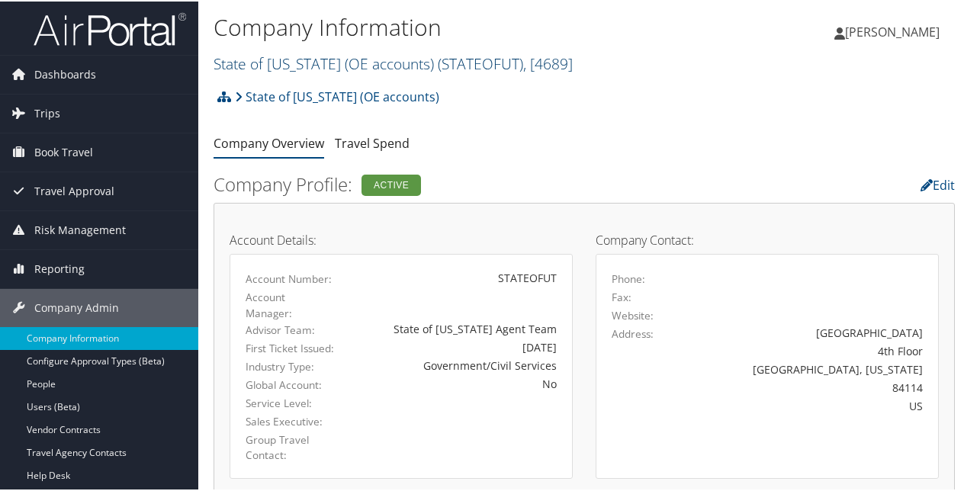
click at [365, 63] on link "State of Utah (OE accounts) ( STATEOFUT ) , [ 4689 ]" at bounding box center [393, 62] width 359 height 21
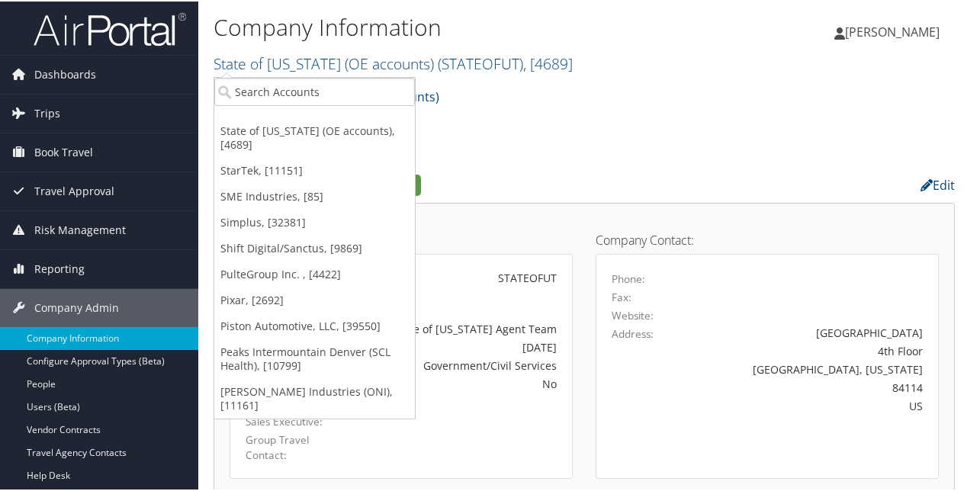
click at [288, 156] on link "StarTek, [11151]" at bounding box center [314, 169] width 201 height 26
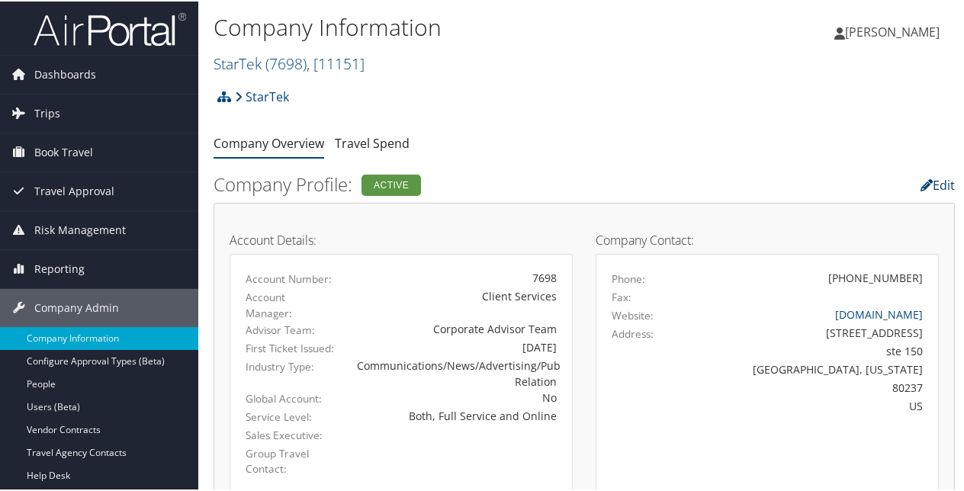
click at [938, 183] on link "Edit" at bounding box center [938, 183] width 34 height 17
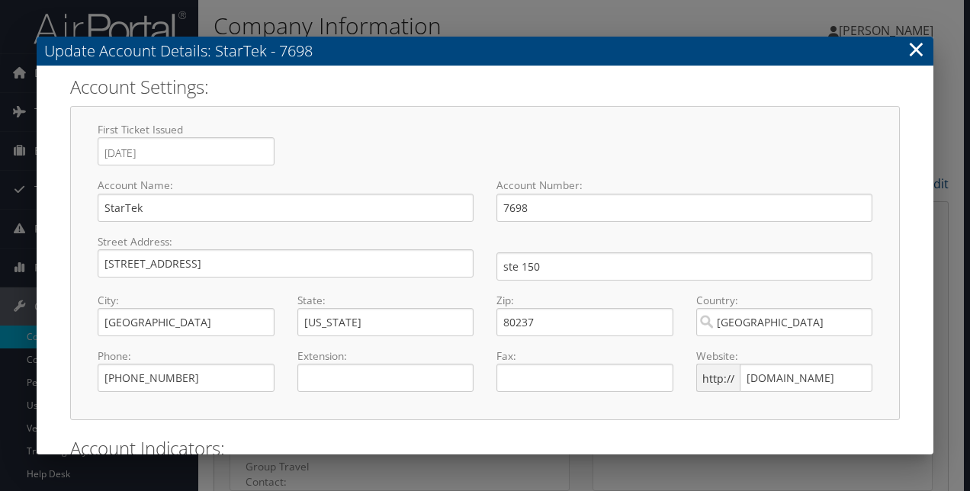
select select "8"
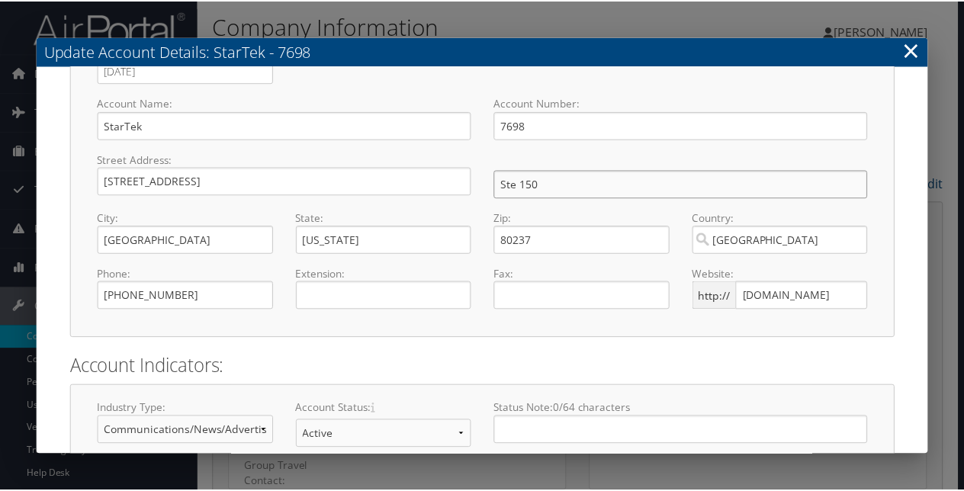
scroll to position [223, 0]
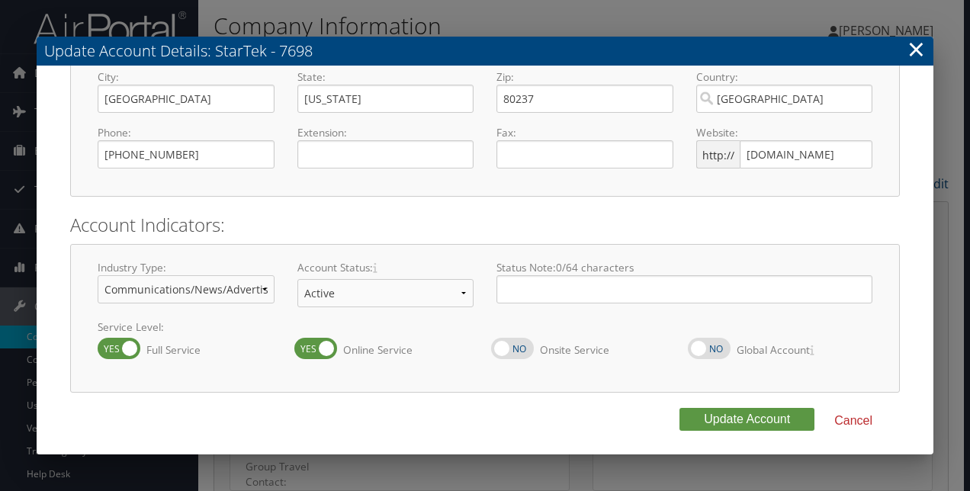
type input "Ste 150"
click at [725, 415] on button "Update Account" at bounding box center [747, 419] width 135 height 23
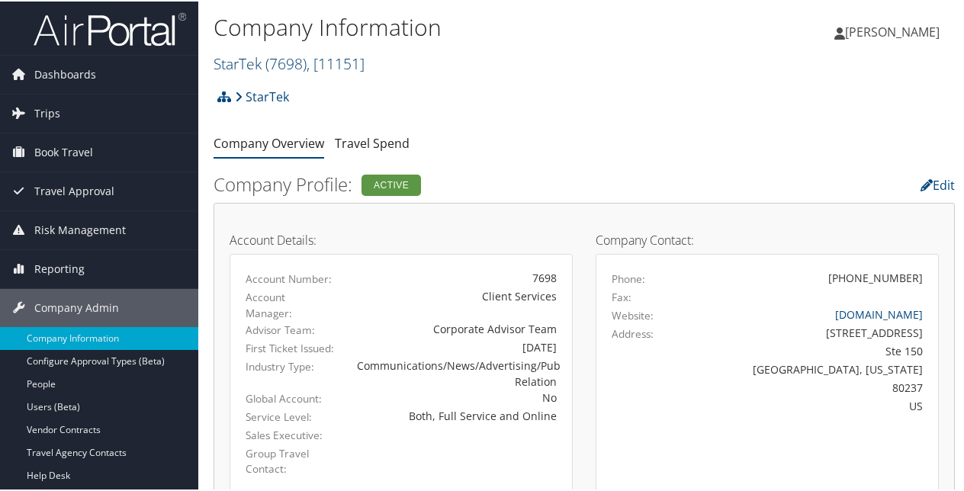
click at [298, 56] on span "( 7698 )" at bounding box center [285, 62] width 41 height 21
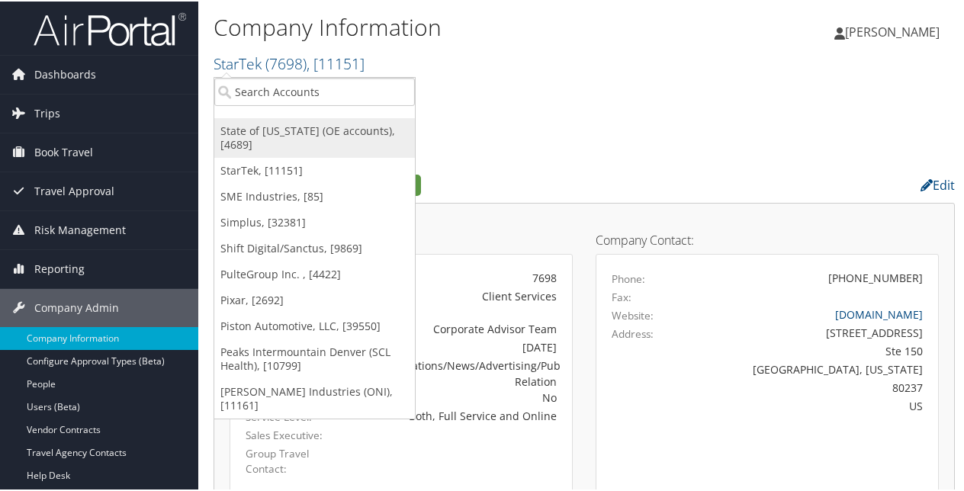
click at [278, 132] on link "State of [US_STATE] (OE accounts), [4689]" at bounding box center [314, 137] width 201 height 40
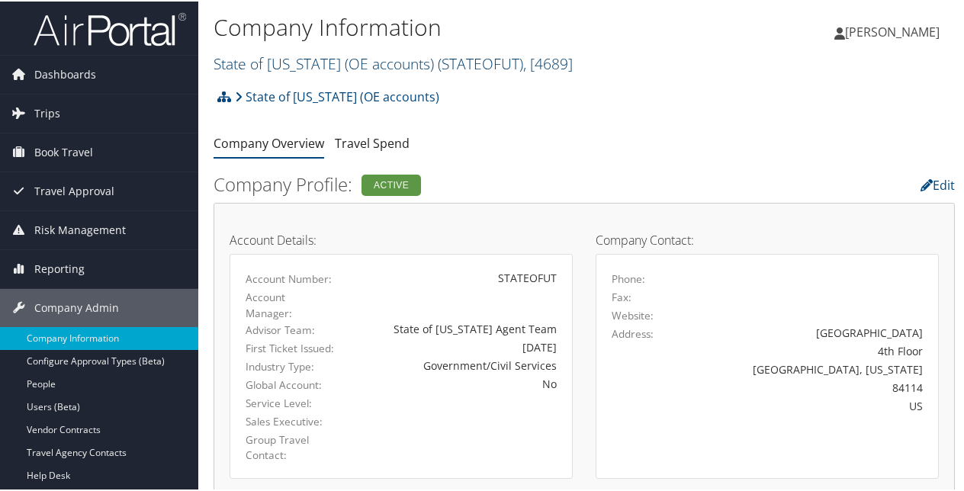
click at [340, 58] on link "State of [US_STATE] (OE accounts) ( STATEOFUT ) , [ 4689 ]" at bounding box center [393, 62] width 359 height 21
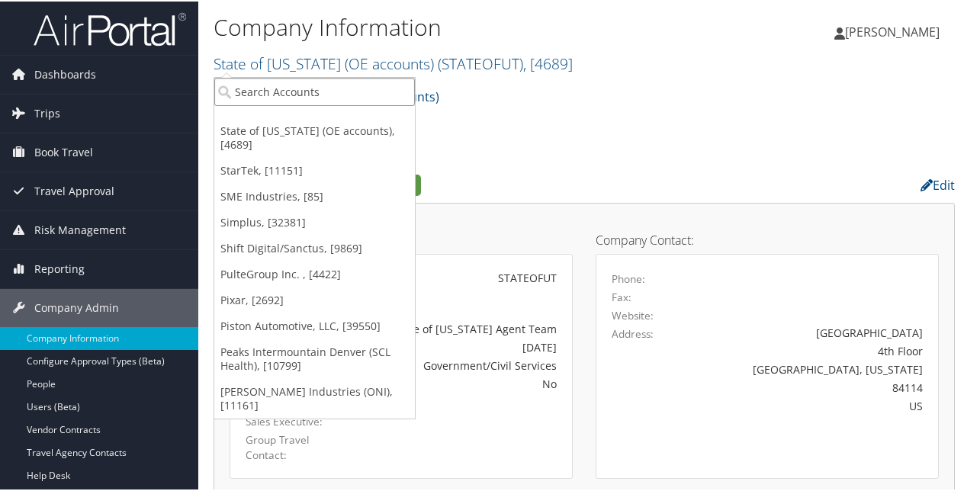
click at [301, 90] on input "search" at bounding box center [314, 90] width 201 height 28
paste input "Supplemental Health Care"
type input "Supplemental Health Care"
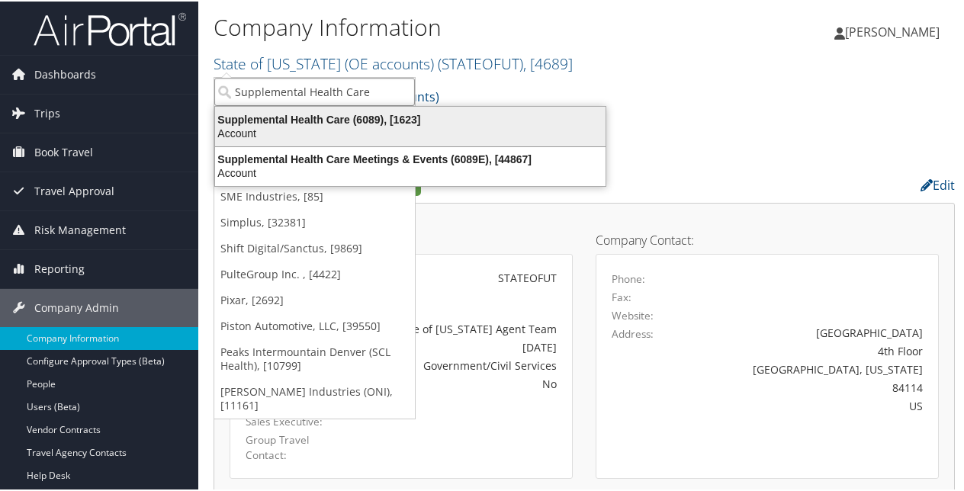
click at [349, 114] on div "Supplemental Health Care (6089), [1623]" at bounding box center [410, 118] width 409 height 14
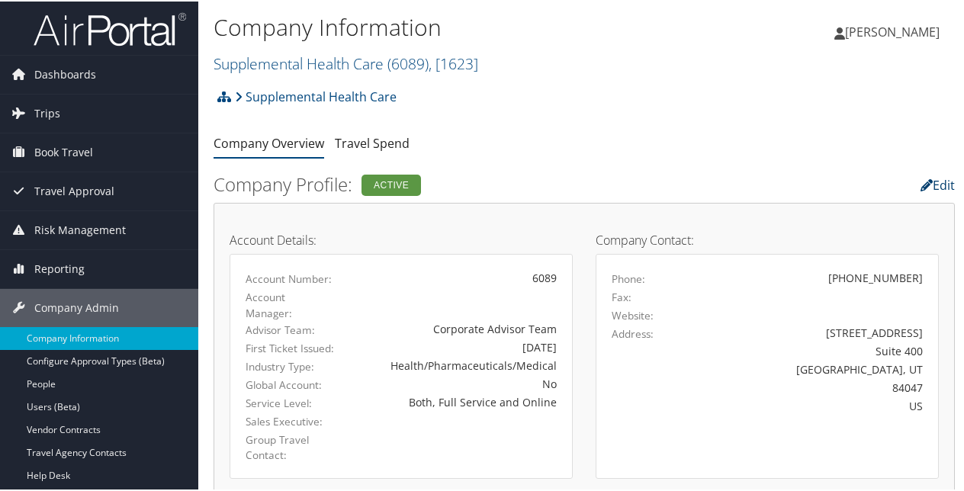
click at [932, 176] on link "Edit" at bounding box center [938, 183] width 34 height 17
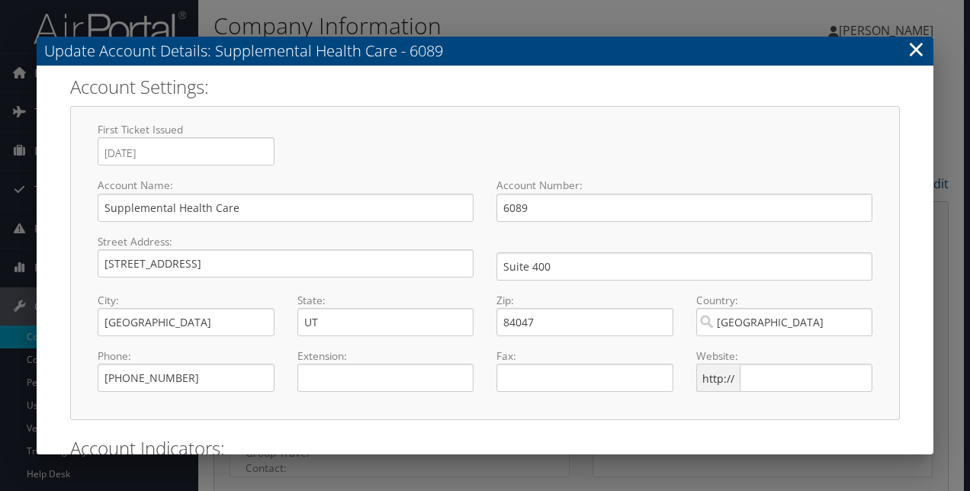
select select "18"
select select "8"
click at [783, 381] on input "text" at bounding box center [806, 378] width 133 height 28
paste input "shccares.com"
type input "www.shccares.com"
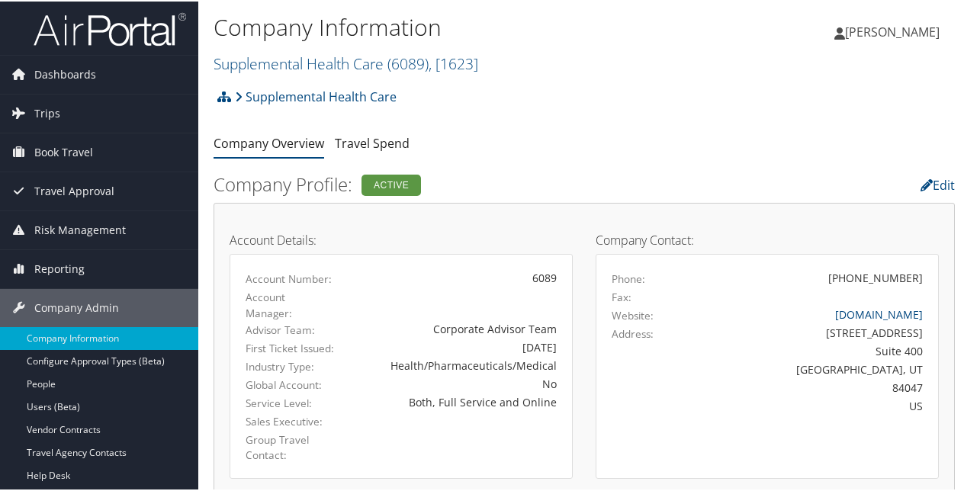
click at [537, 87] on div "Supplemental Health Care Account Structure Supplemental Health Care (6089) ACTI…" at bounding box center [584, 100] width 741 height 41
click at [299, 57] on link "Supplemental Health Care ( 6089 ) , [ 1623 ]" at bounding box center [346, 62] width 265 height 21
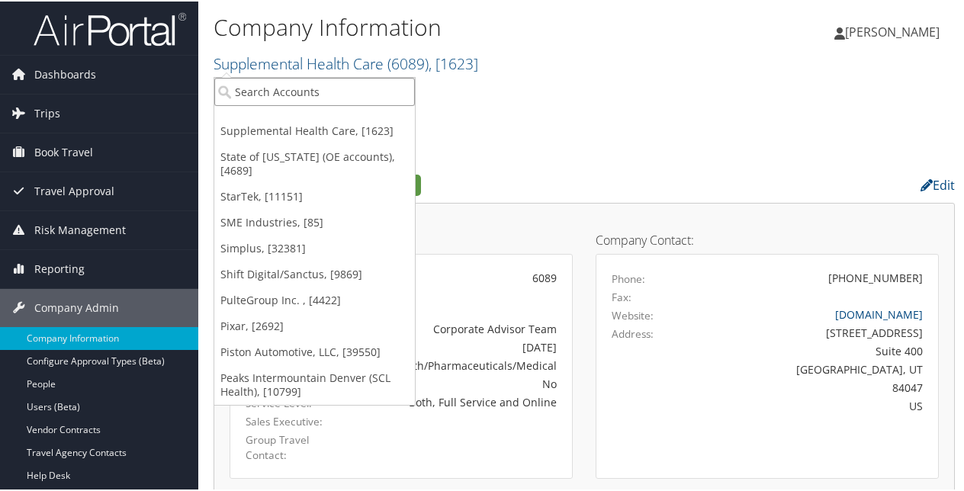
click at [287, 88] on input "search" at bounding box center [314, 90] width 201 height 28
paste input "Sweet Street Desserts"
type input "Sweet Street Desserts"
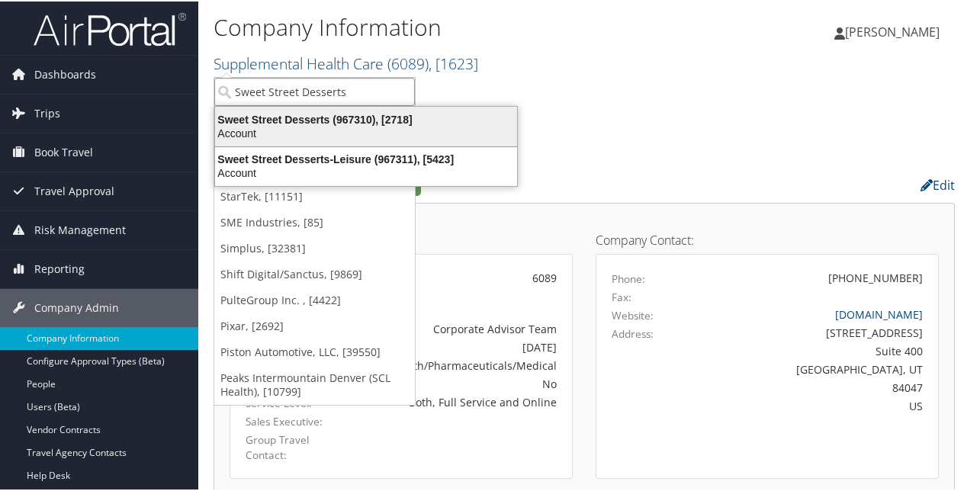
click at [383, 125] on div "Account" at bounding box center [366, 132] width 320 height 14
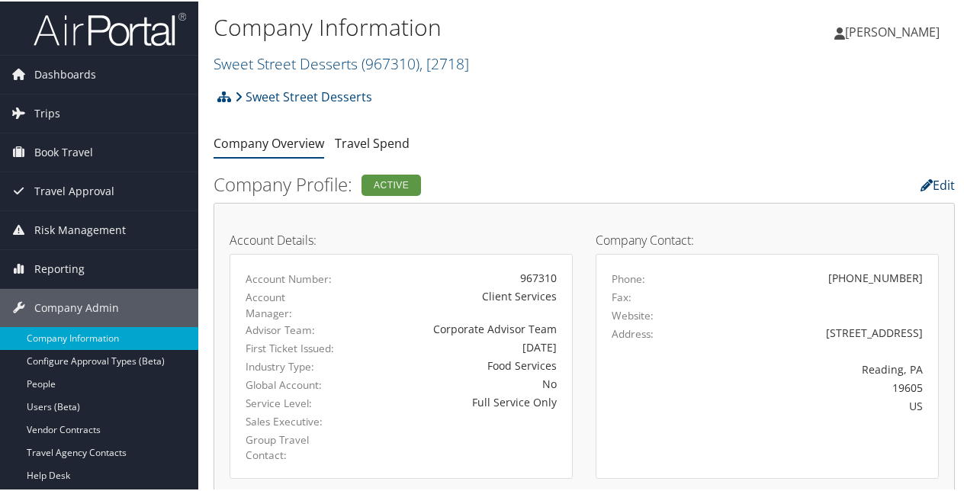
click at [931, 181] on link "Edit" at bounding box center [938, 183] width 34 height 17
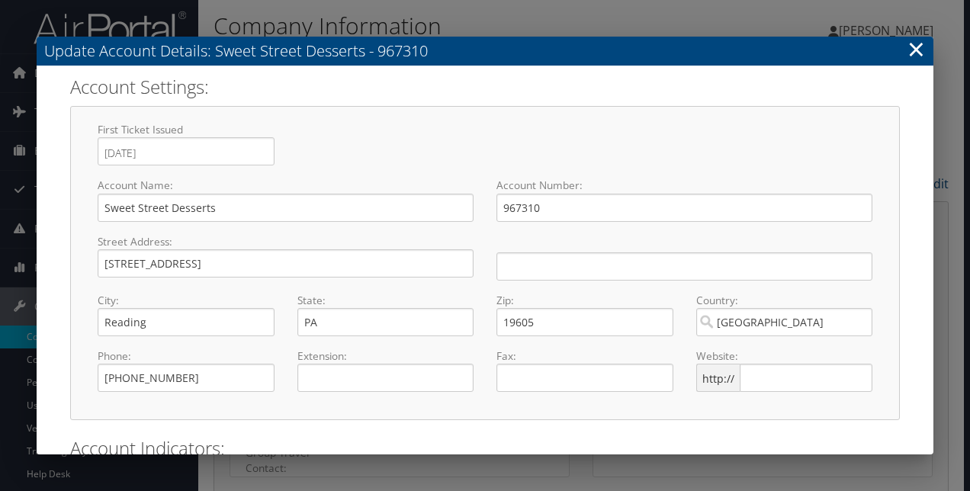
select select "16"
select select "8"
click at [764, 384] on input "text" at bounding box center [806, 378] width 133 height 28
paste input "w"
click at [754, 375] on input "text" at bounding box center [806, 378] width 133 height 28
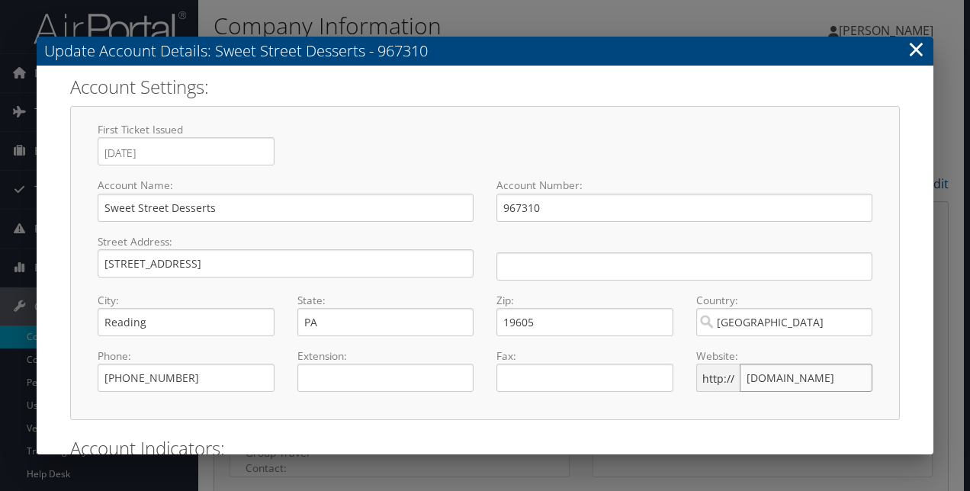
type input "www.sweetstreet.com"
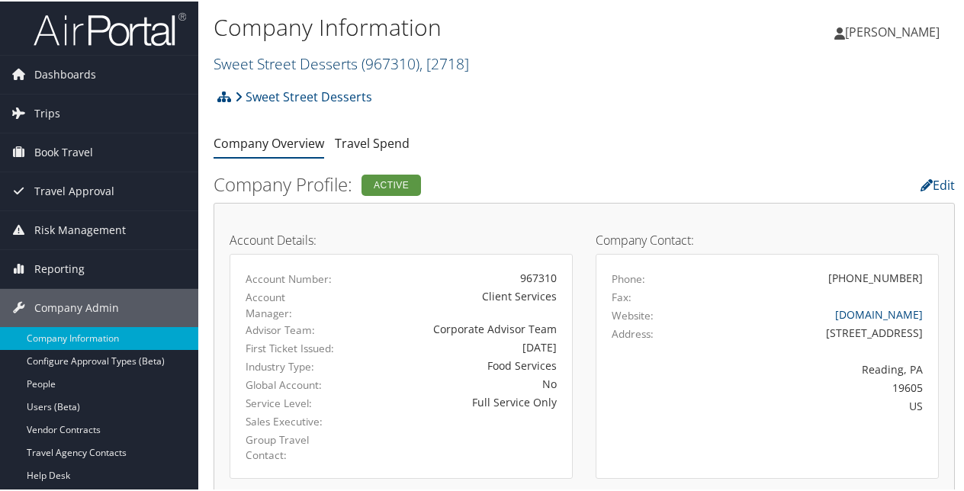
click at [349, 59] on link "Sweet Street Desserts ( 967310 ) , [ 2718 ]" at bounding box center [342, 62] width 256 height 21
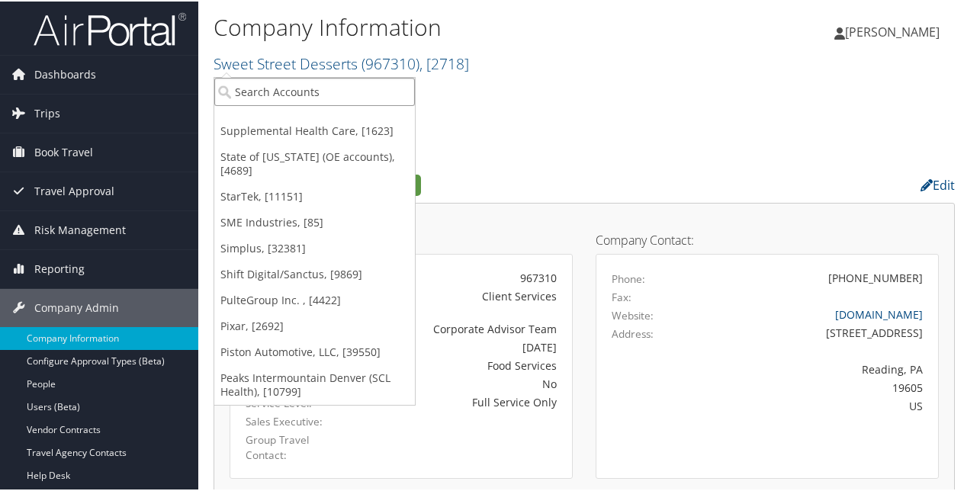
click at [312, 101] on input "search" at bounding box center [314, 90] width 201 height 28
paste input "Tremec"
type input "Tremec"
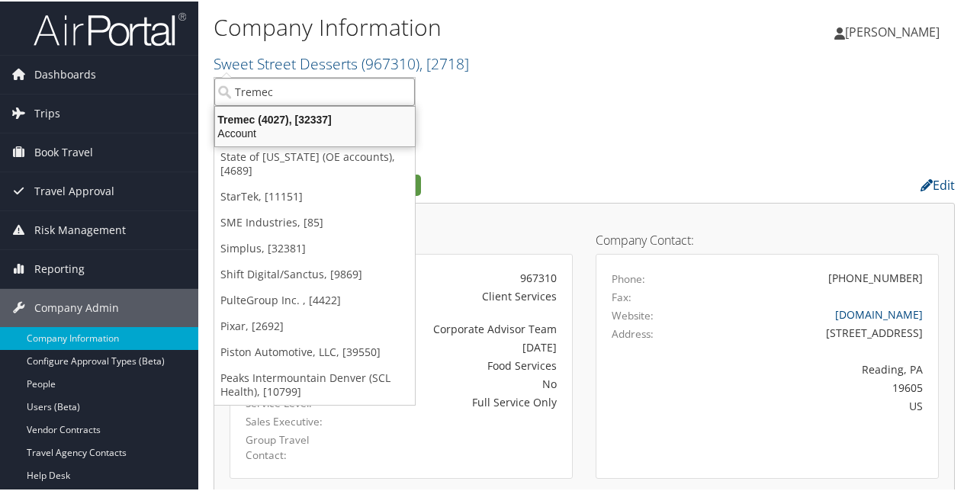
click at [309, 114] on div "Tremec (4027), [32337]" at bounding box center [315, 118] width 218 height 14
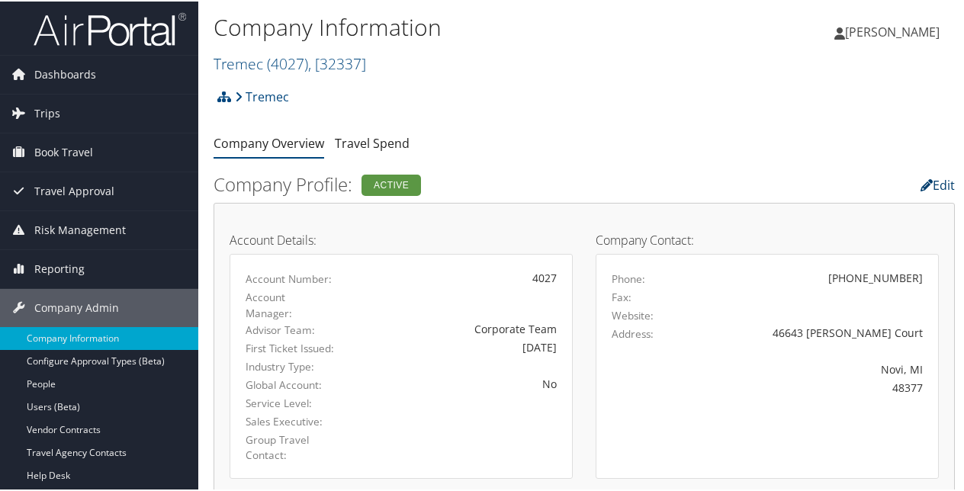
click at [934, 175] on link "Edit" at bounding box center [938, 183] width 34 height 17
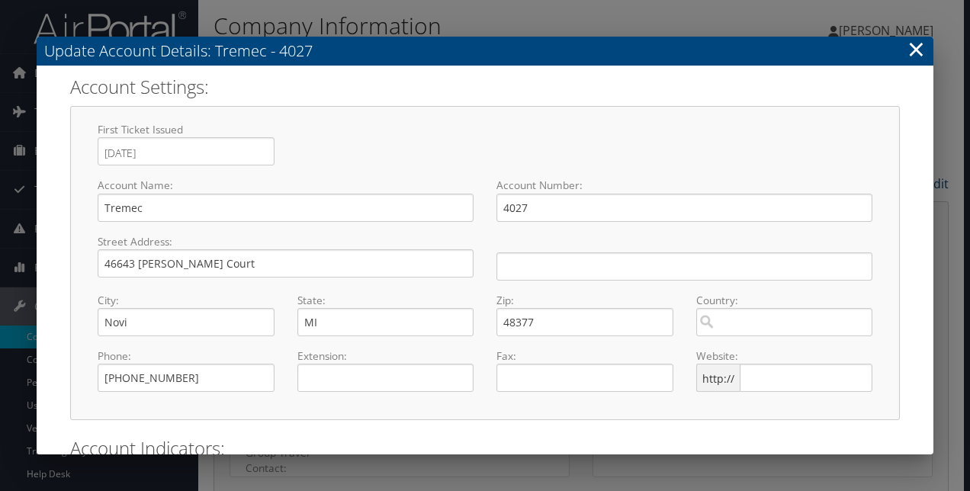
select select "8"
click at [740, 371] on input "text" at bounding box center [806, 378] width 133 height 28
paste input "tremec.com"
type input "WWW.tremec.com"
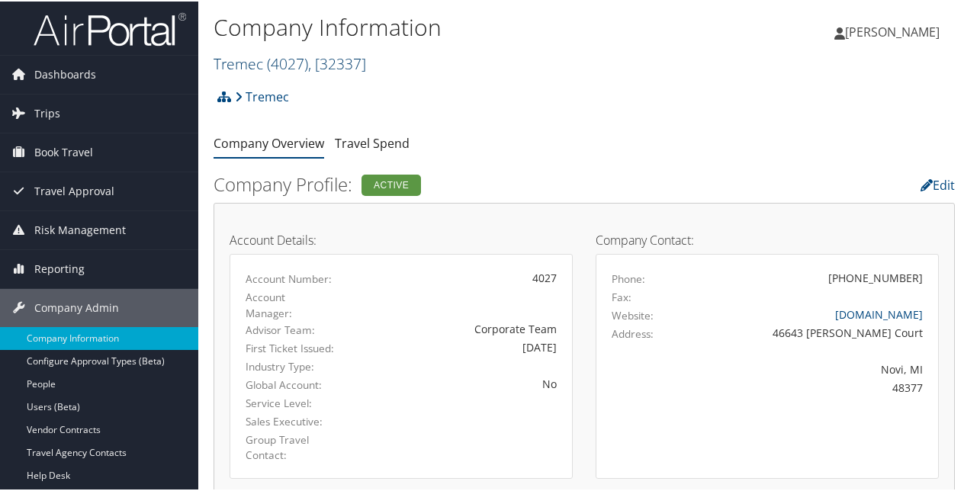
click at [313, 58] on span ", [ 32337 ]" at bounding box center [337, 62] width 58 height 21
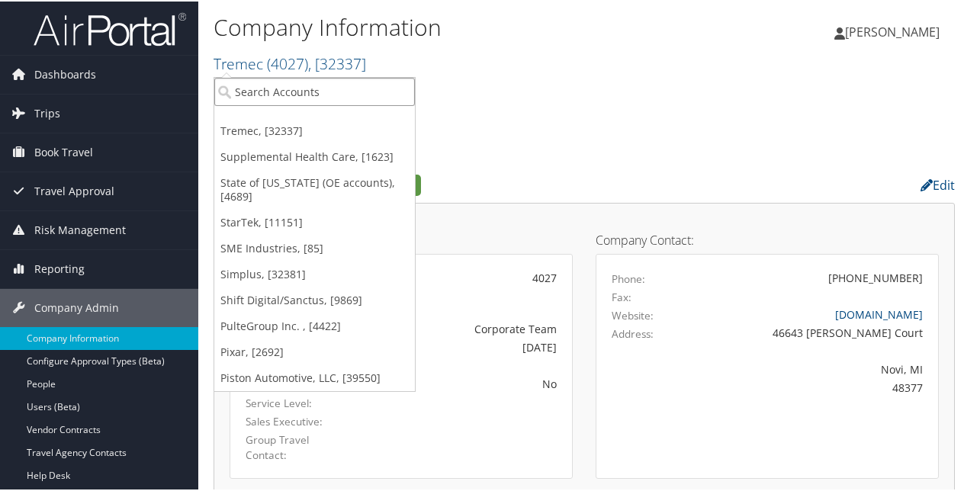
click at [267, 90] on input "search" at bounding box center [314, 90] width 201 height 28
paste input "[GEOGRAPHIC_DATA][US_STATE] (CU)"
type input "[GEOGRAPHIC_DATA][US_STATE] (CU)"
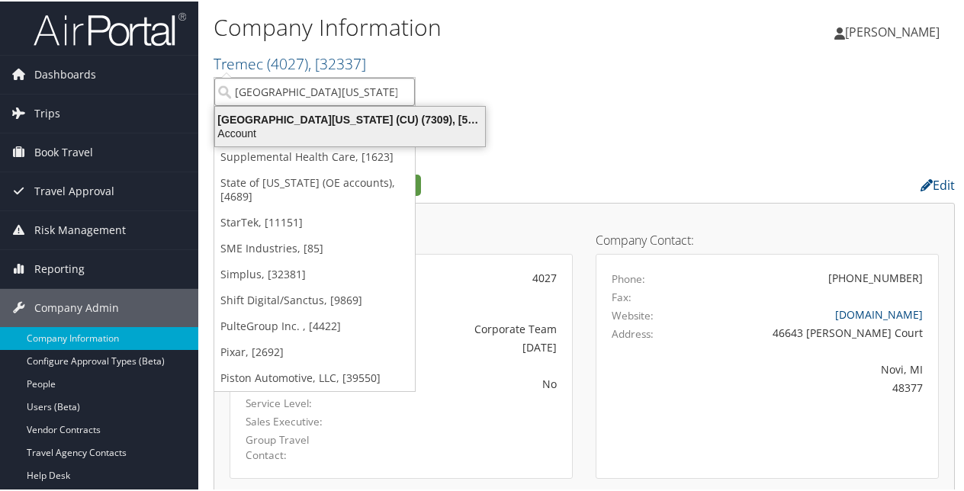
click at [327, 117] on div "University of Colorado (CU) (7309), [5251]" at bounding box center [350, 118] width 288 height 14
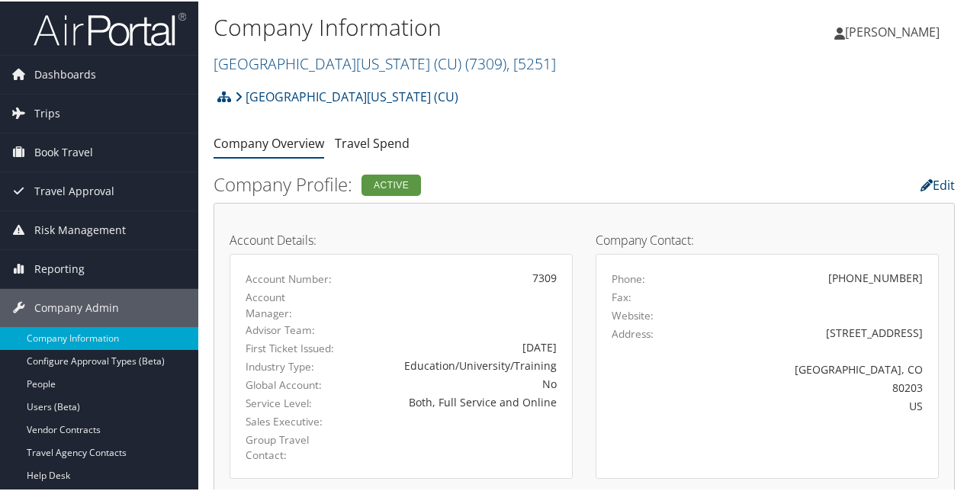
click at [935, 180] on link "Edit" at bounding box center [938, 183] width 34 height 17
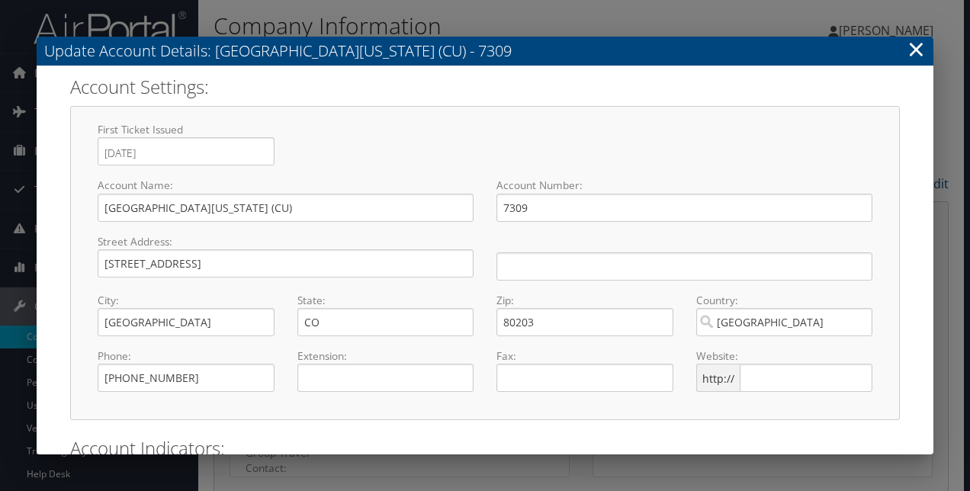
select select "14"
select select "8"
click at [770, 380] on input "text" at bounding box center [806, 378] width 133 height 28
paste input "[DOMAIN_NAME]"
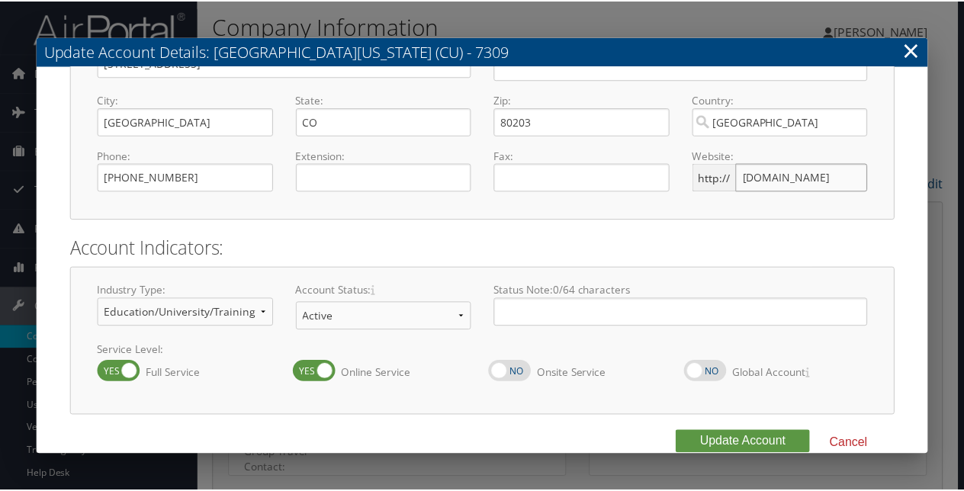
scroll to position [223, 0]
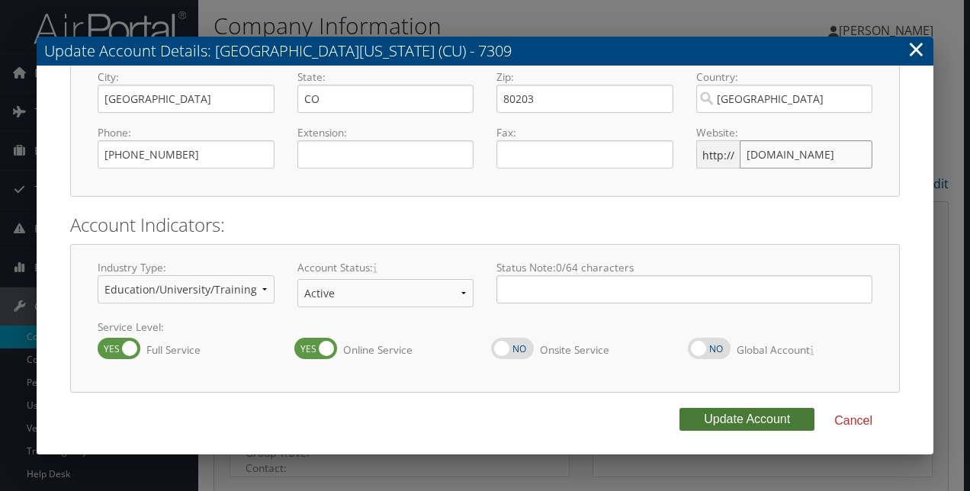
type input "[DOMAIN_NAME]"
click at [747, 424] on button "Update Account" at bounding box center [747, 419] width 135 height 23
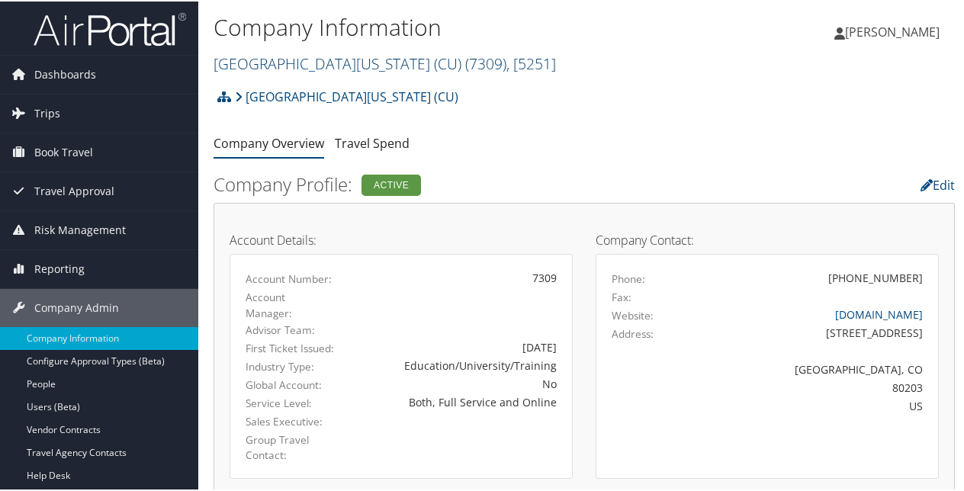
click at [340, 59] on link "[GEOGRAPHIC_DATA][US_STATE] (CU) ( 7309 ) , [ 5251 ]" at bounding box center [385, 62] width 342 height 21
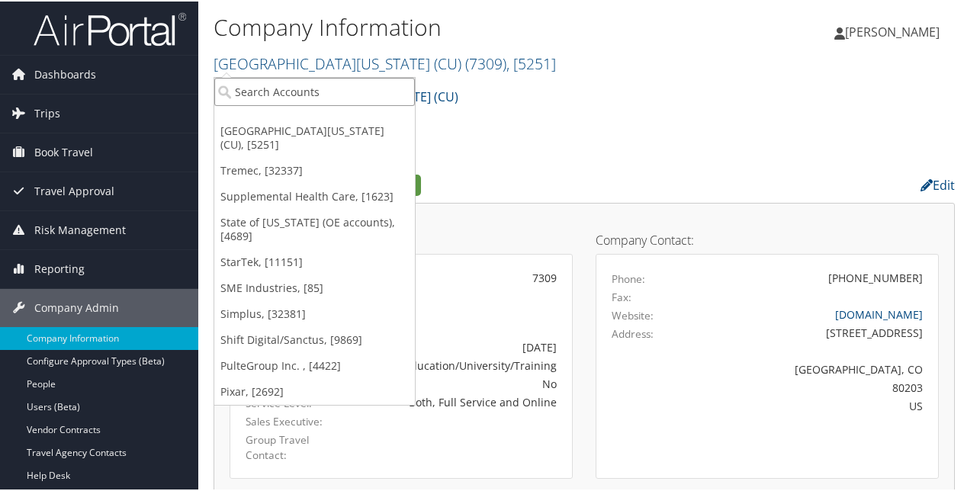
click at [267, 91] on input "search" at bounding box center [314, 90] width 201 height 28
paste input "[GEOGRAPHIC_DATA] (DU)"
type input "[GEOGRAPHIC_DATA] (DU)"
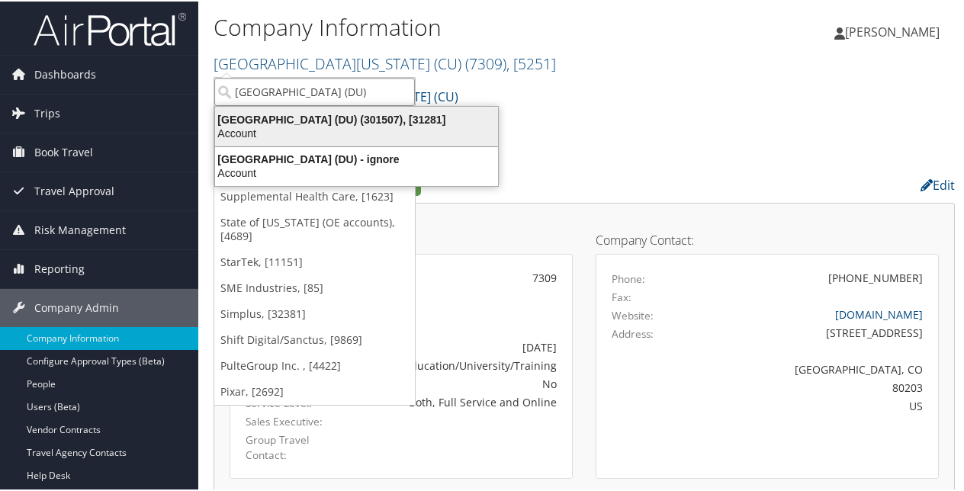
click at [371, 114] on div "University of Denver (DU) (301507), [31281]" at bounding box center [356, 118] width 301 height 14
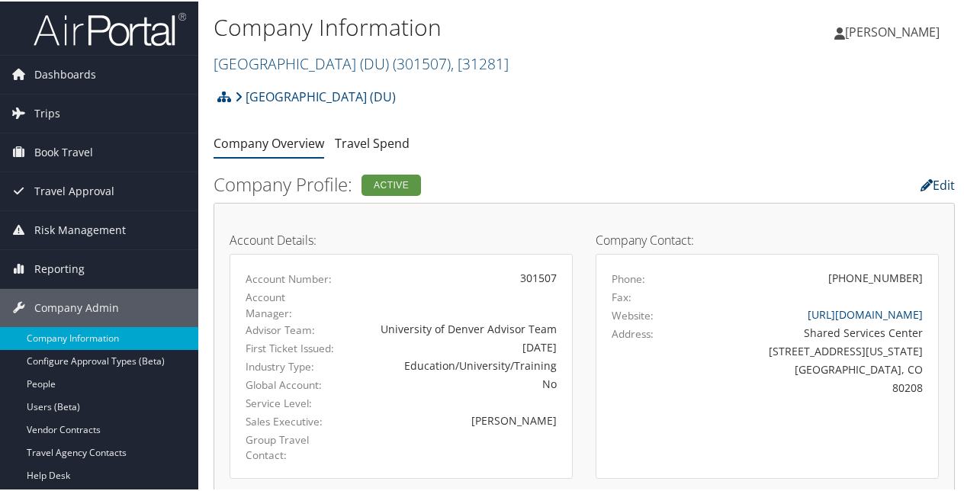
click at [930, 185] on link "Edit" at bounding box center [938, 183] width 34 height 17
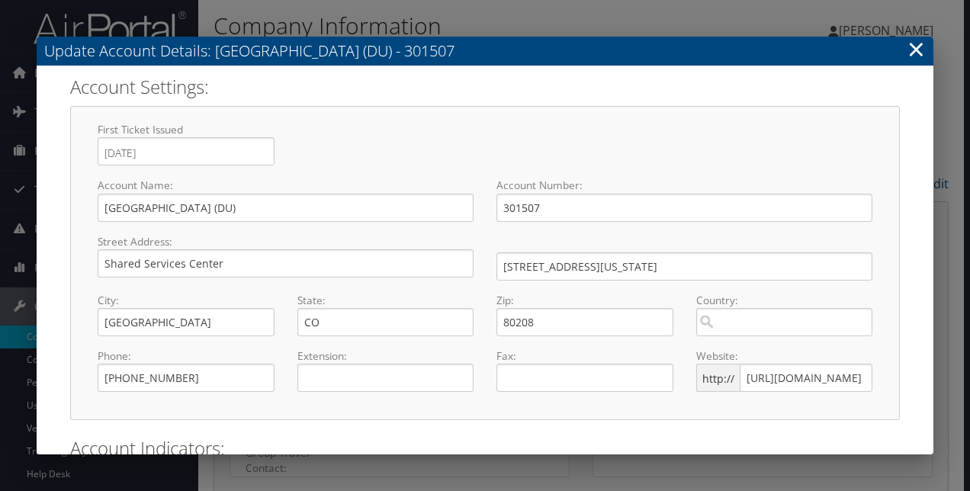
select select "14"
select select "8"
drag, startPoint x: 304, startPoint y: 257, endPoint x: -12, endPoint y: 256, distance: 315.8
click at [0, 256] on html "Menu Dashboards ► AirPortal 360™ (Manager) AirPortal 360™ (Agent) My Travel Das…" at bounding box center [485, 245] width 970 height 491
paste input "text"
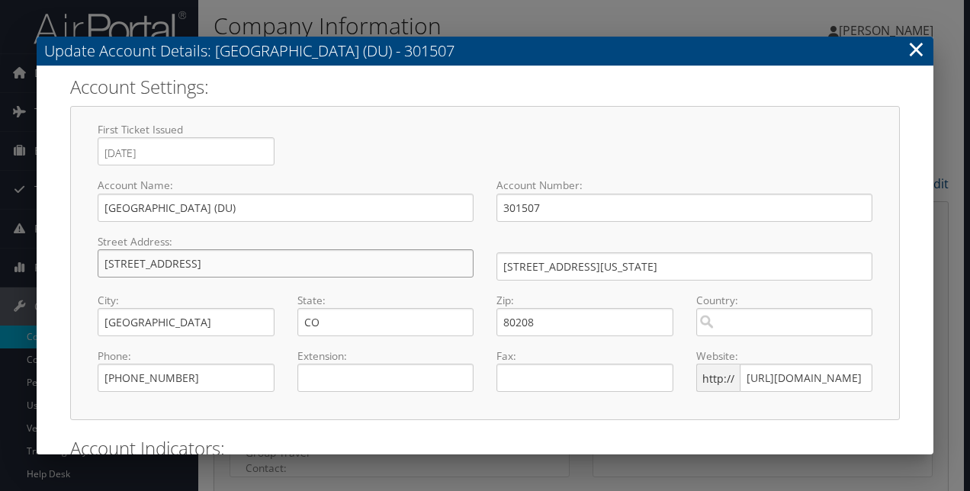
type input "[STREET_ADDRESS]"
type input "80210"
drag, startPoint x: 237, startPoint y: 377, endPoint x: 30, endPoint y: 368, distance: 207.7
click at [32, 368] on div "Update Account Details: [GEOGRAPHIC_DATA] (DU) - 301507 × Account Settings: Fir…" at bounding box center [485, 245] width 970 height 491
paste input "2000"
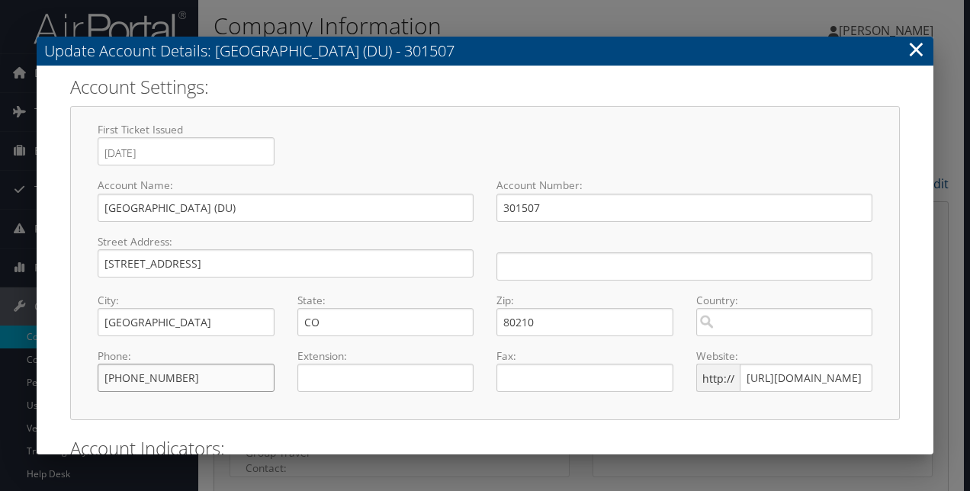
type input "[PHONE_NUMBER]"
drag, startPoint x: 741, startPoint y: 379, endPoint x: 933, endPoint y: 371, distance: 191.6
click at [933, 371] on div "Account Settings: First Ticket Issued [DATE] Press the down arrow key to intera…" at bounding box center [485, 260] width 897 height 389
paste input "[DOMAIN_NAME]"
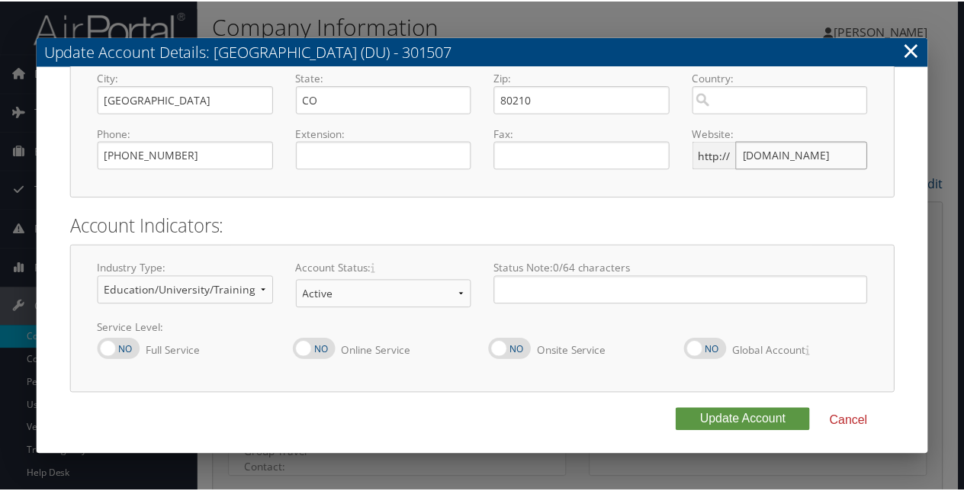
scroll to position [223, 0]
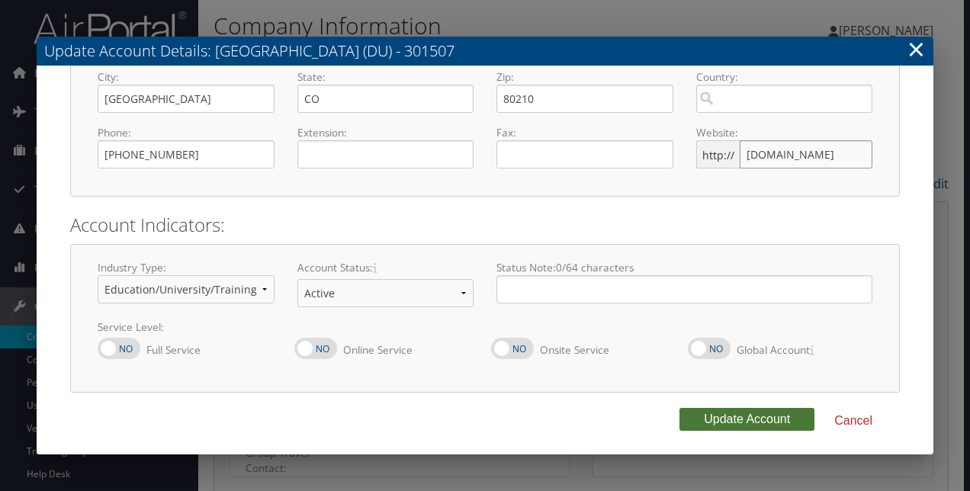
type input "[DOMAIN_NAME]"
click at [723, 415] on button "Update Account" at bounding box center [747, 419] width 135 height 23
